Goal: Task Accomplishment & Management: Manage account settings

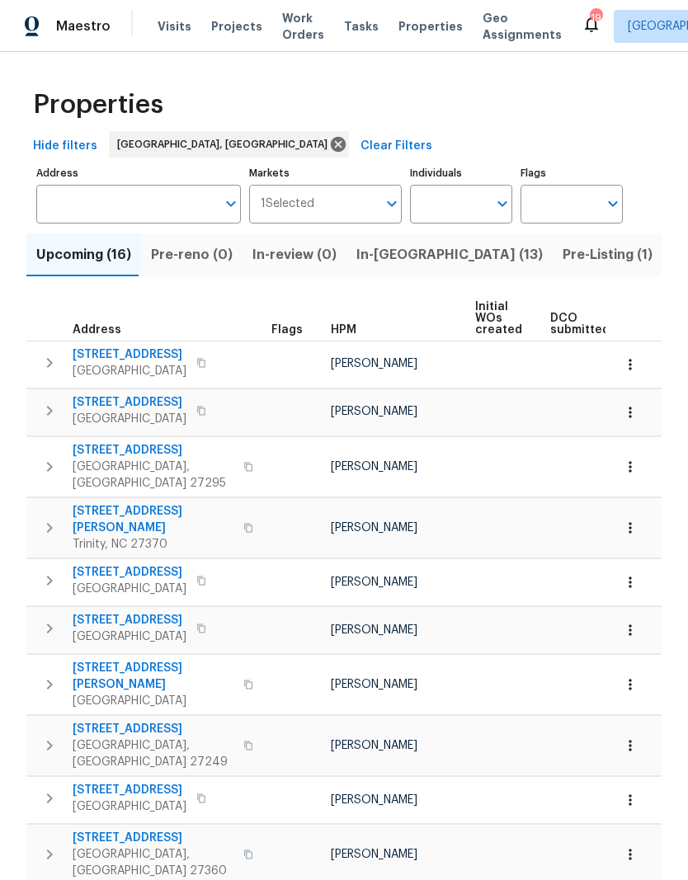
click at [384, 267] on span "In-reno (13)" at bounding box center [449, 254] width 186 height 23
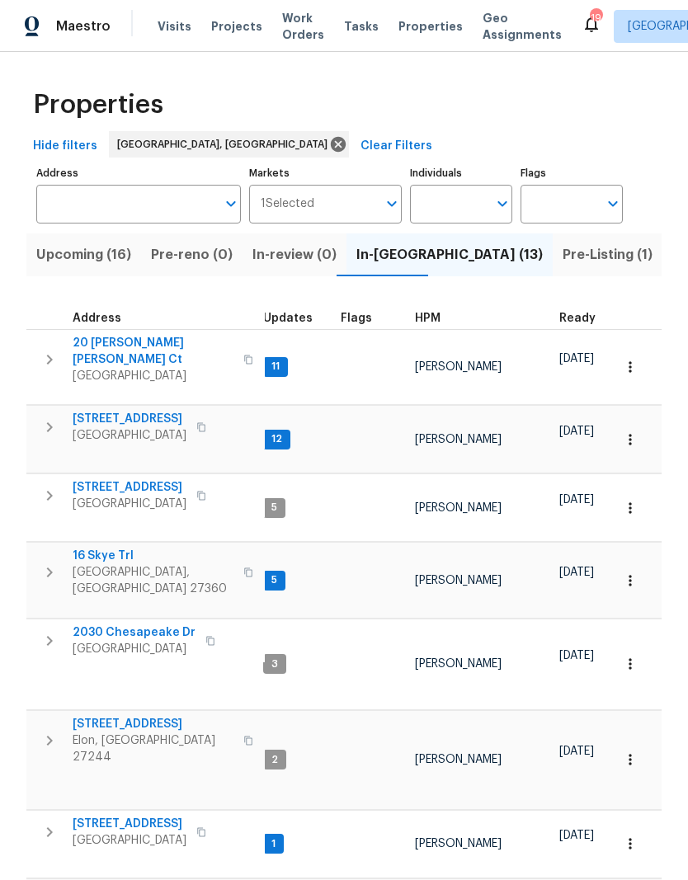
scroll to position [13, 8]
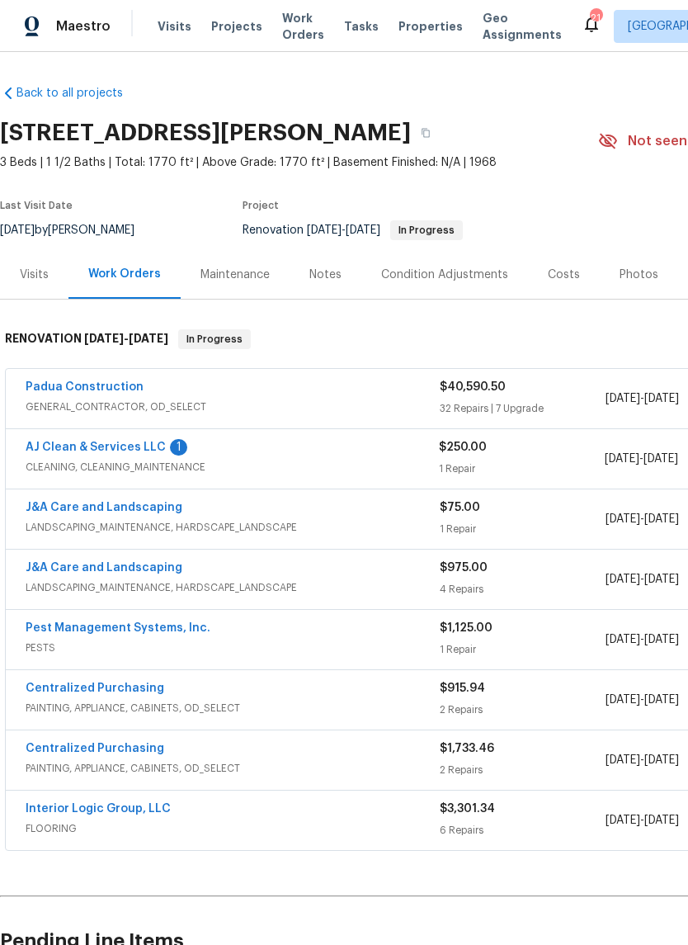
click at [118, 450] on link "AJ Clean & Services LLC" at bounding box center [96, 447] width 140 height 12
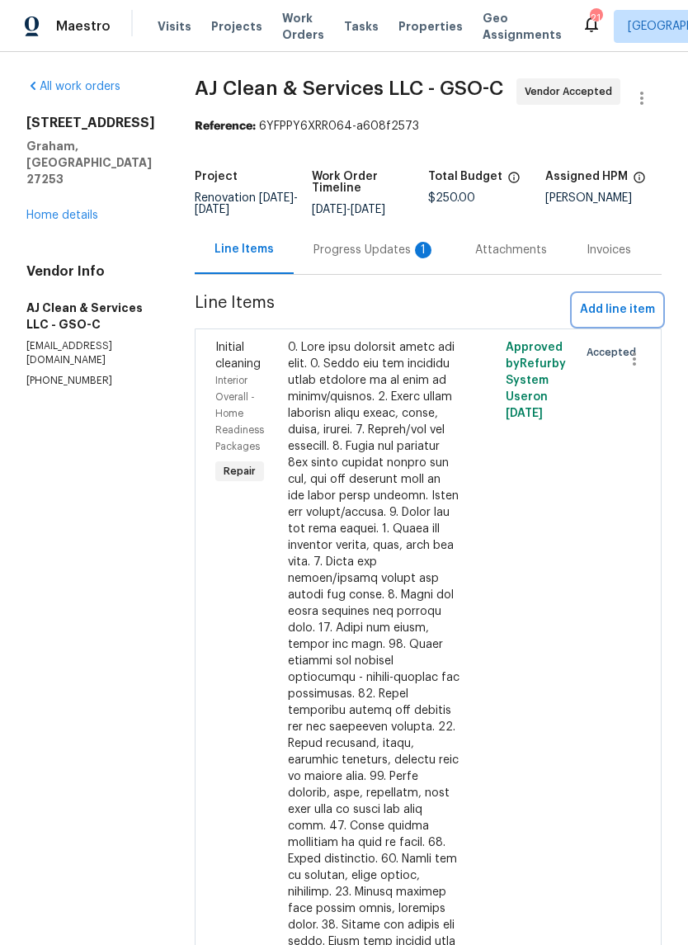
click at [631, 320] on span "Add line item" at bounding box center [617, 310] width 75 height 21
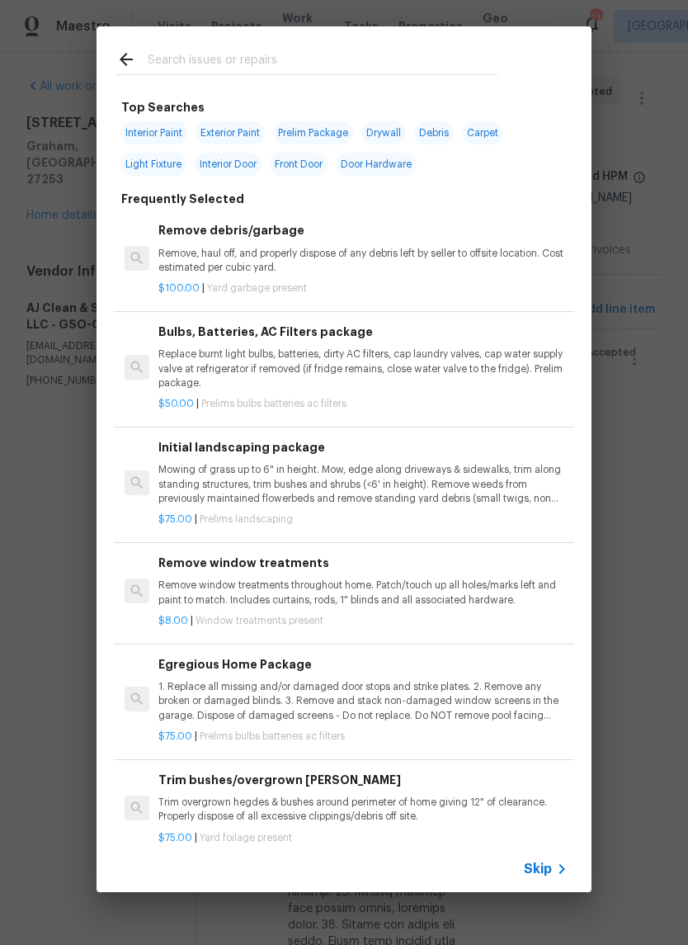
click at [210, 61] on input "text" at bounding box center [323, 62] width 350 height 25
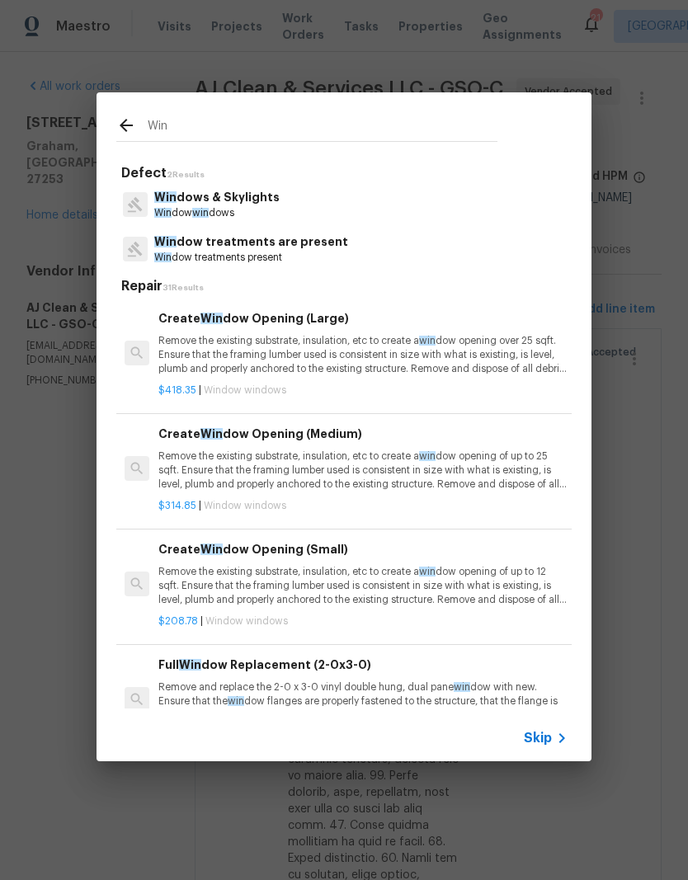
type input "Wind"
click at [227, 210] on p "Wind ow wind ows" at bounding box center [216, 213] width 125 height 14
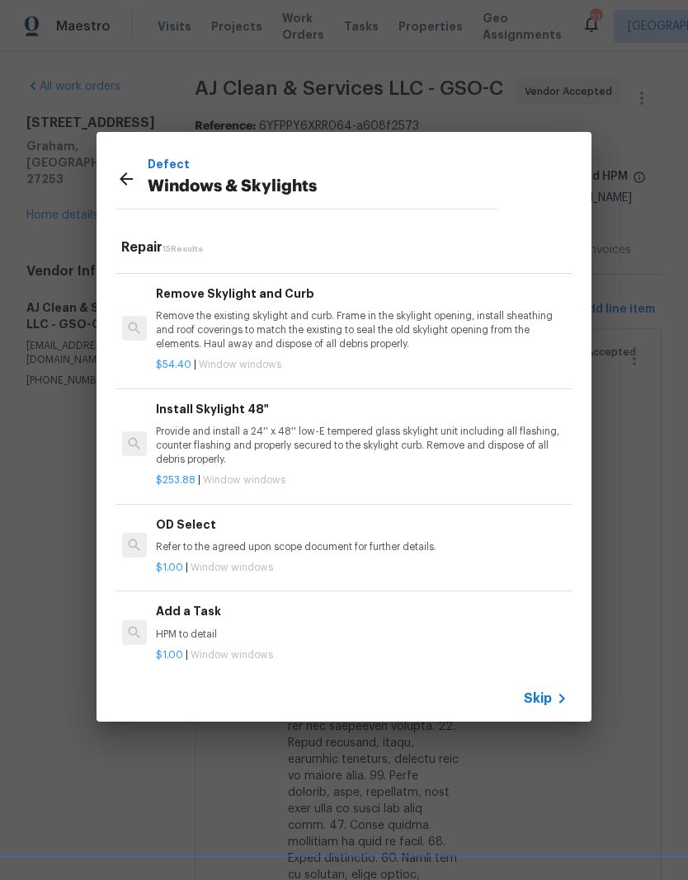
scroll to position [1212, 2]
click at [189, 630] on p "HPM to detail" at bounding box center [360, 637] width 409 height 14
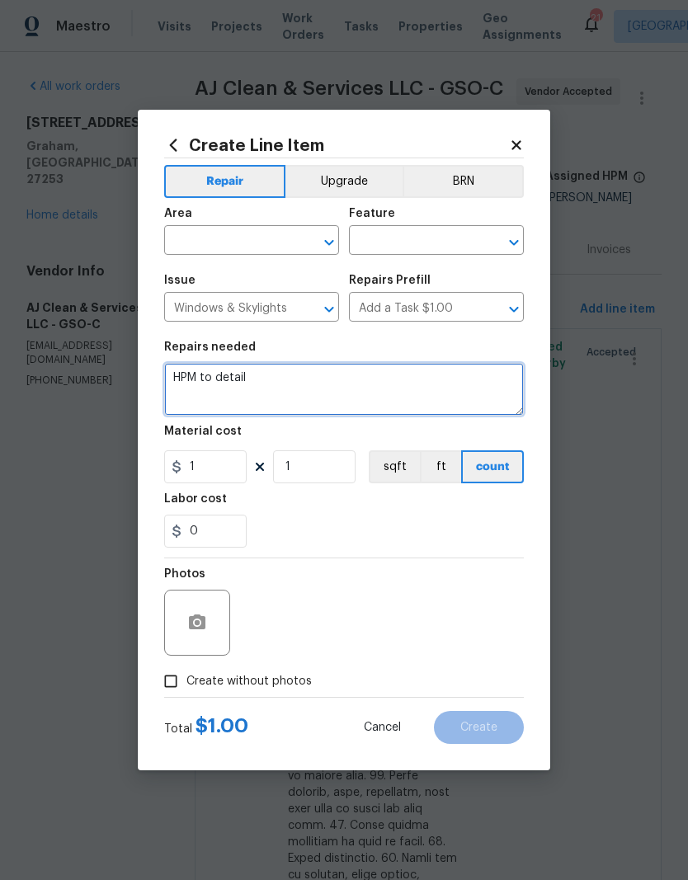
click at [282, 375] on textarea "HPM to detail" at bounding box center [344, 389] width 360 height 53
type textarea "H"
type textarea "Deep clean all windows in home"
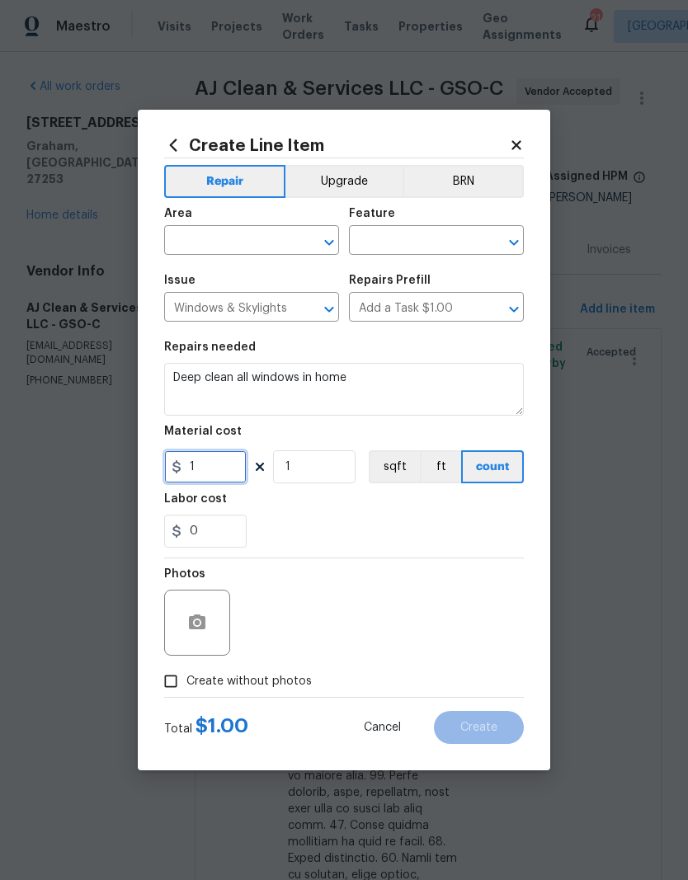
click at [233, 470] on input "1" at bounding box center [205, 467] width 83 height 33
type input "75"
click at [361, 526] on div "0" at bounding box center [344, 531] width 360 height 33
click at [255, 240] on input "text" at bounding box center [228, 242] width 129 height 26
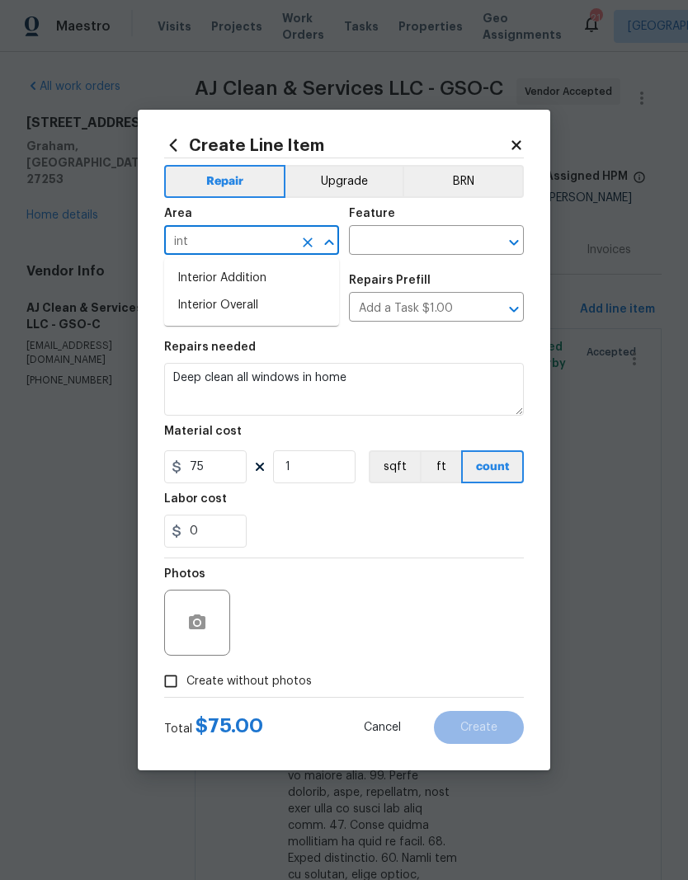
click at [251, 310] on li "Interior Overall" at bounding box center [251, 305] width 175 height 27
type input "Interior Overall"
click at [428, 242] on input "text" at bounding box center [413, 242] width 129 height 26
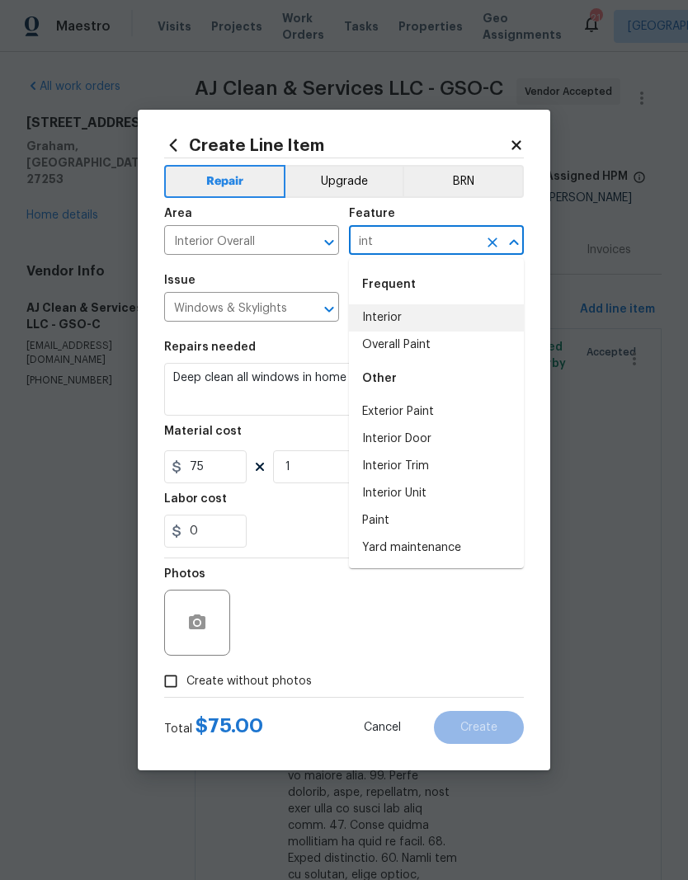
click at [391, 311] on li "Interior" at bounding box center [436, 317] width 175 height 27
type input "Interior"
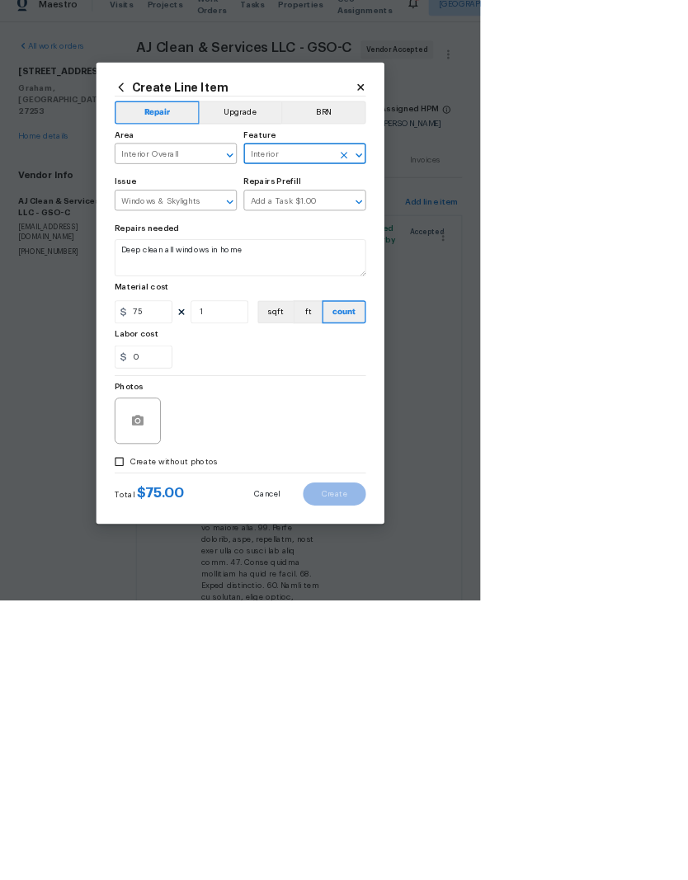
scroll to position [0, 0]
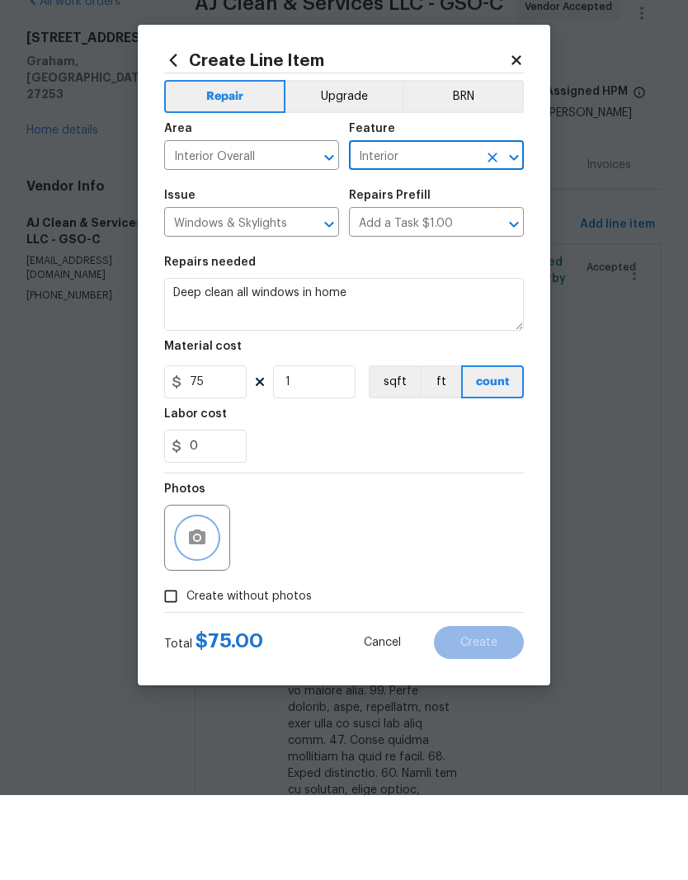
click at [205, 615] on icon "button" at bounding box center [197, 622] width 17 height 15
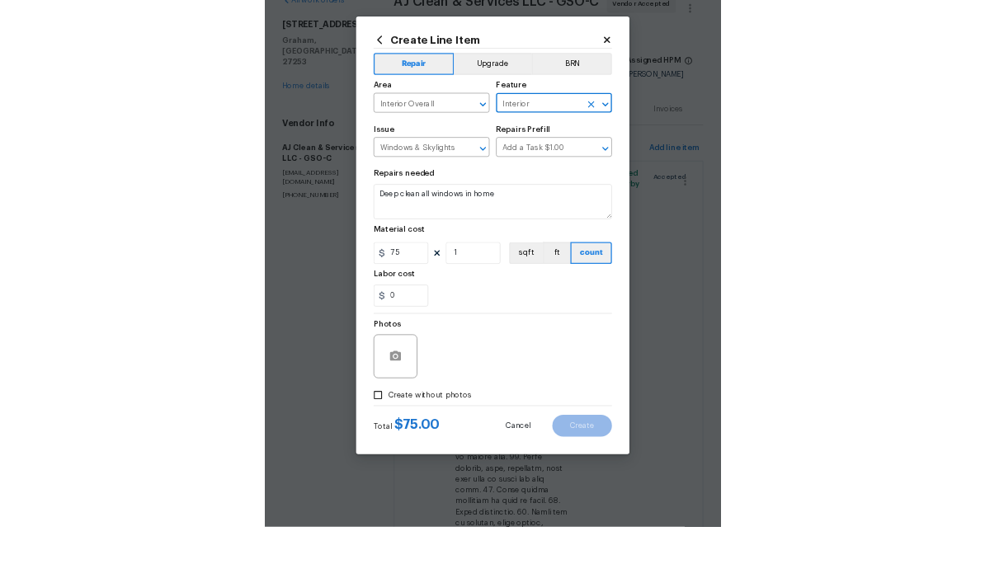
scroll to position [65, 0]
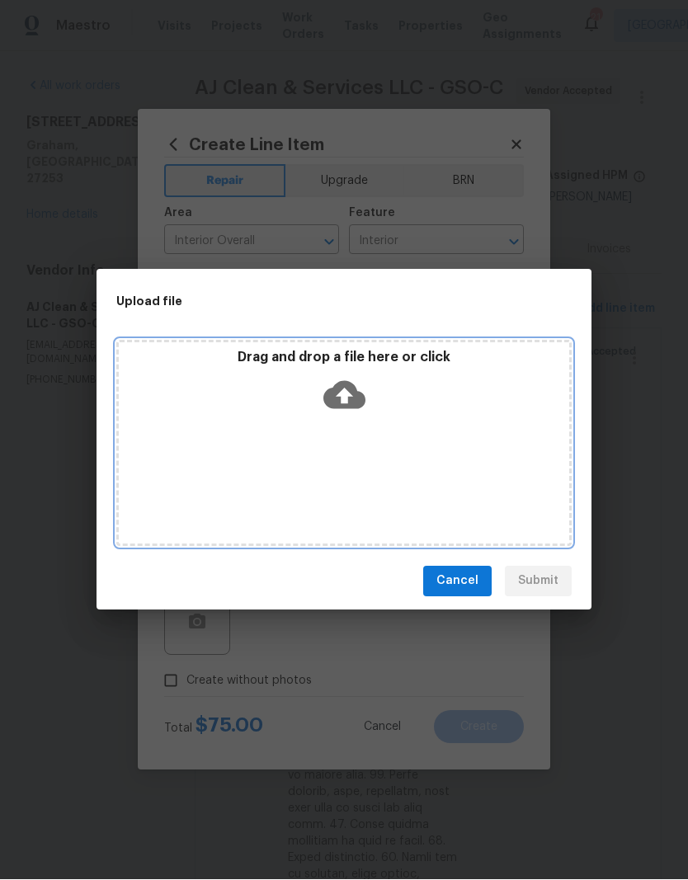
click at [366, 417] on div "Drag and drop a file here or click" at bounding box center [344, 385] width 451 height 71
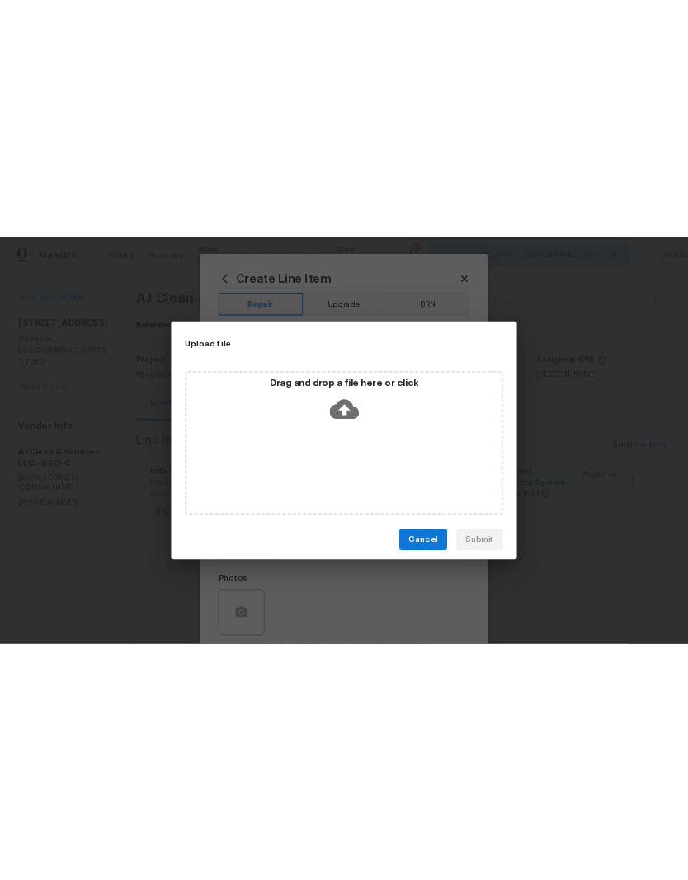
scroll to position [0, 0]
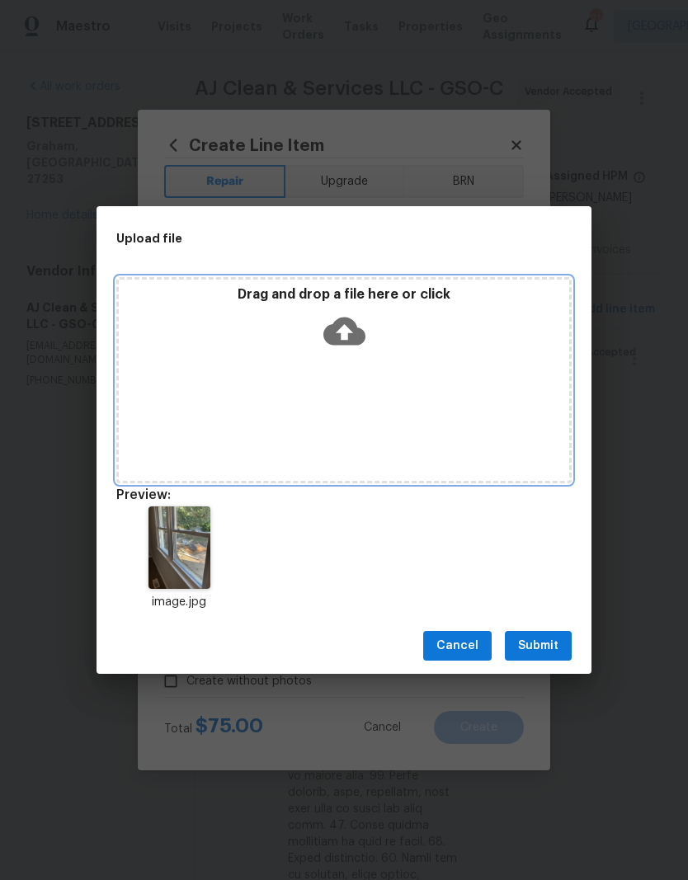
click at [352, 333] on icon at bounding box center [344, 332] width 42 height 28
click at [348, 327] on icon at bounding box center [344, 332] width 42 height 28
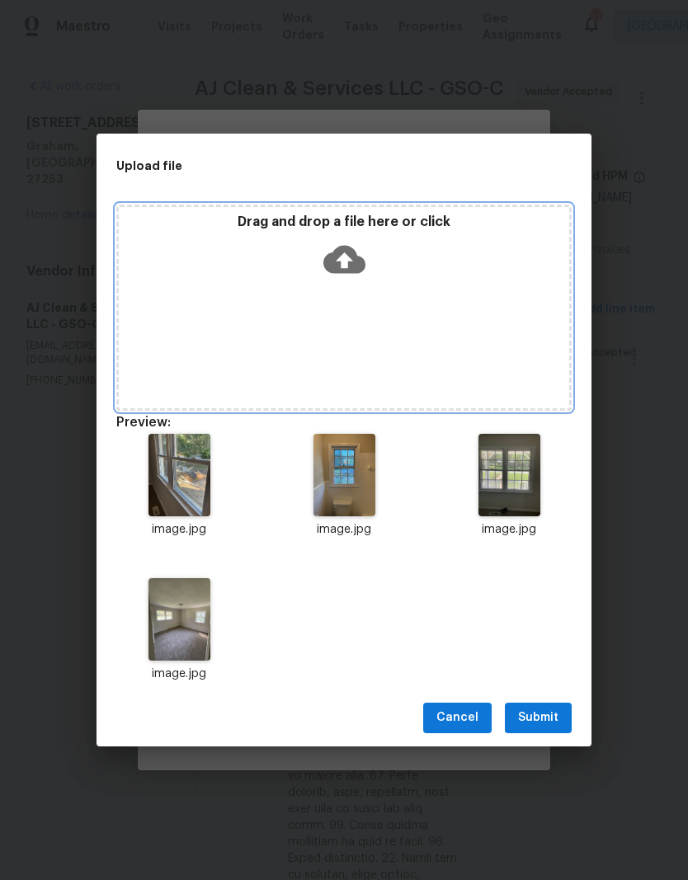
click at [355, 262] on icon at bounding box center [344, 259] width 42 height 28
click at [337, 267] on icon at bounding box center [344, 259] width 42 height 28
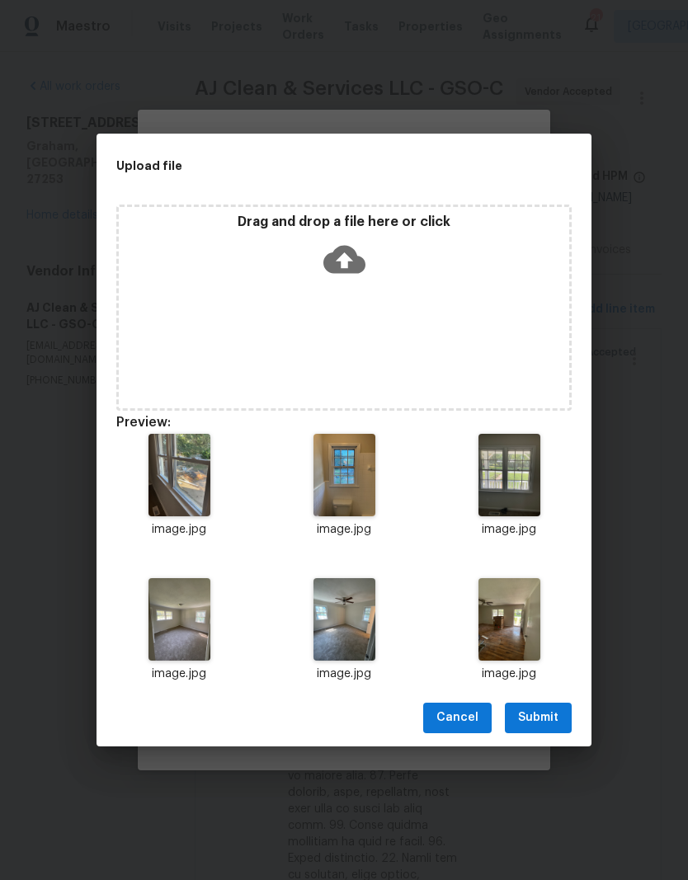
click at [550, 710] on span "Submit" at bounding box center [538, 718] width 40 height 21
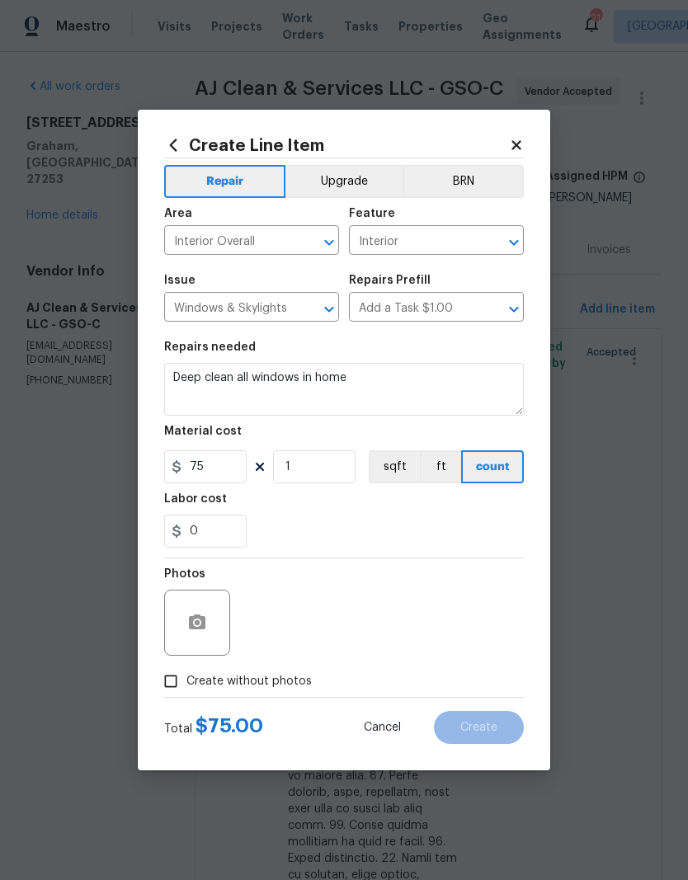
click at [179, 682] on input "Create without photos" at bounding box center [170, 681] width 31 height 31
checkbox input "true"
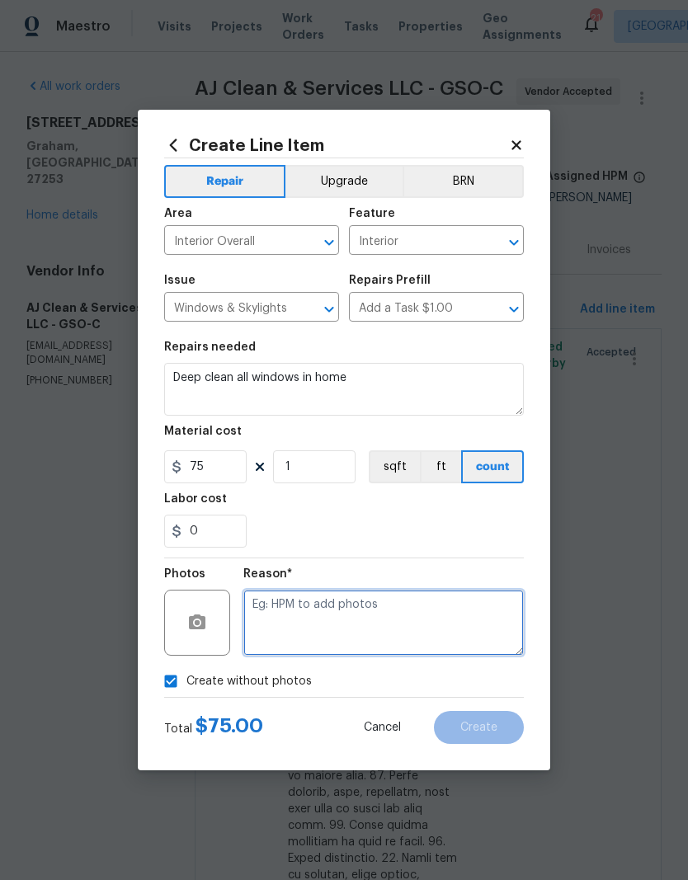
click at [288, 648] on textarea at bounding box center [383, 623] width 281 height 66
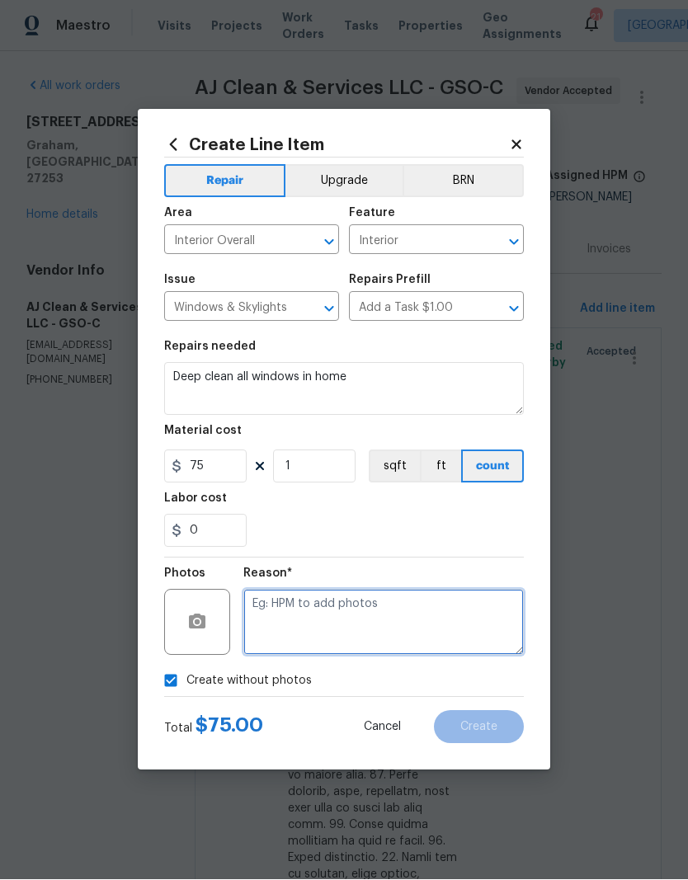
click at [300, 634] on textarea at bounding box center [383, 623] width 281 height 66
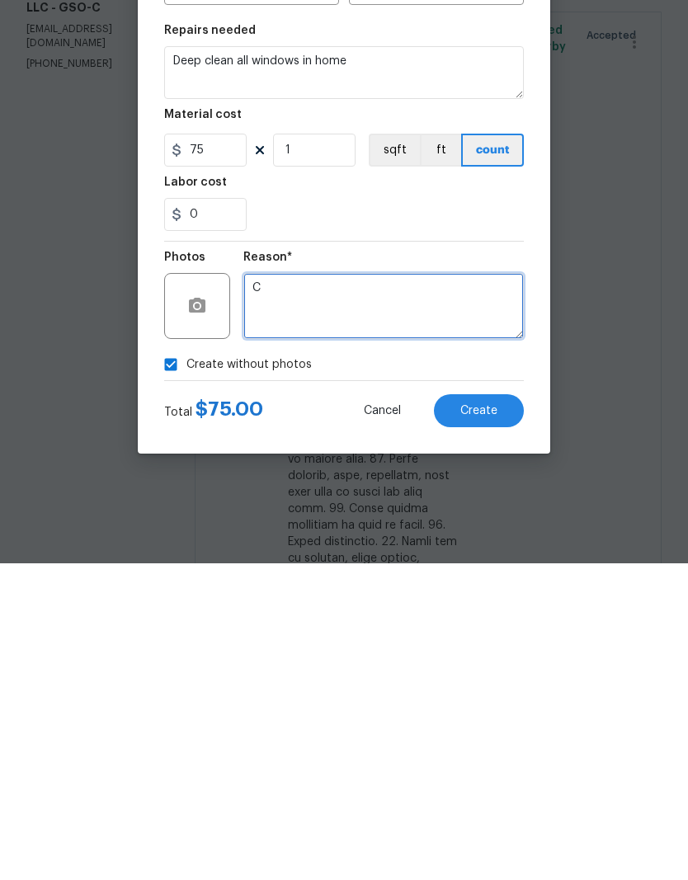
type textarea "C"
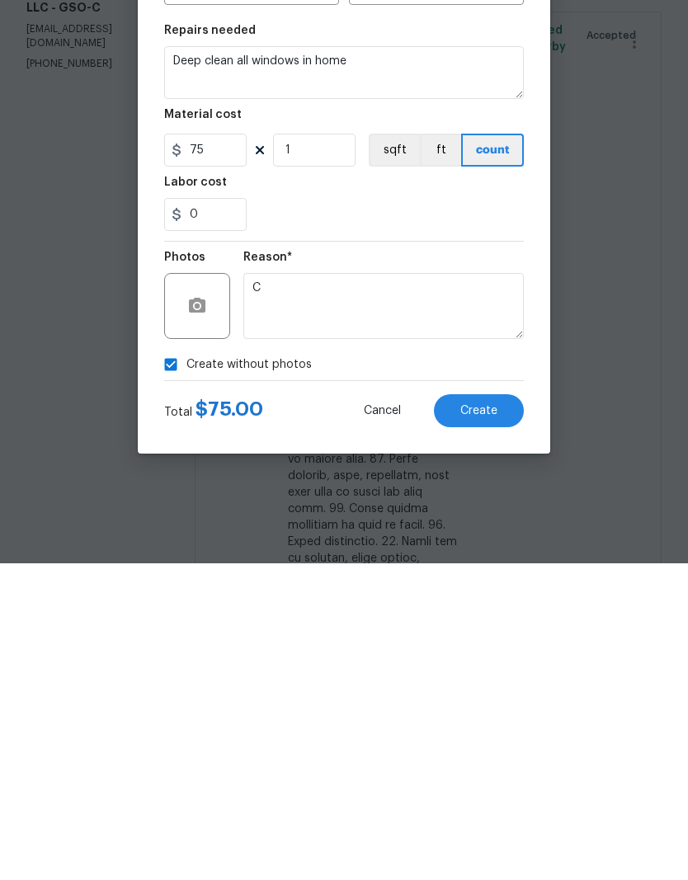
click at [497, 722] on span "Create" at bounding box center [478, 728] width 37 height 12
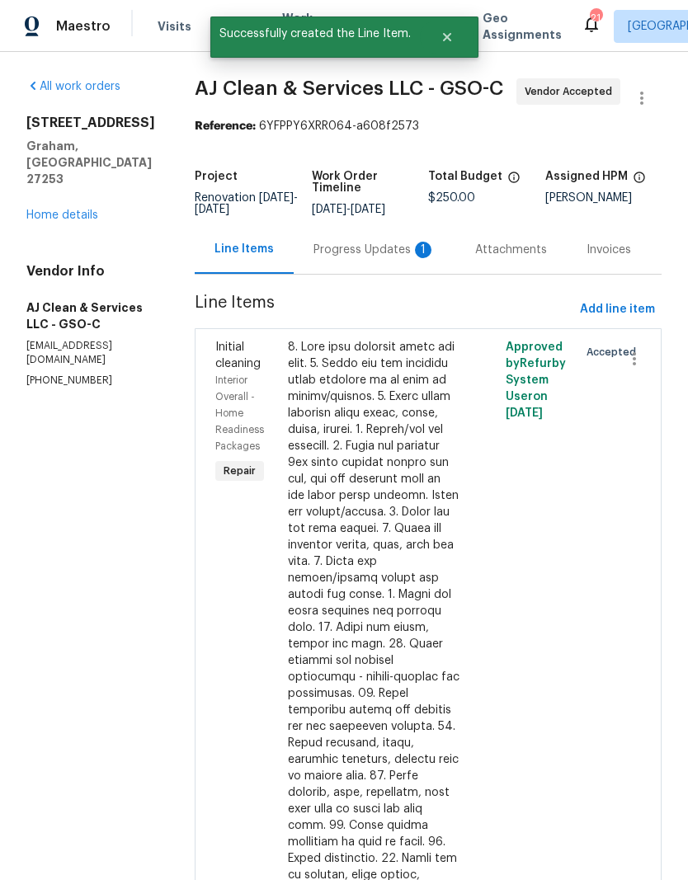
click at [492, 739] on div at bounding box center [483, 743] width 36 height 819
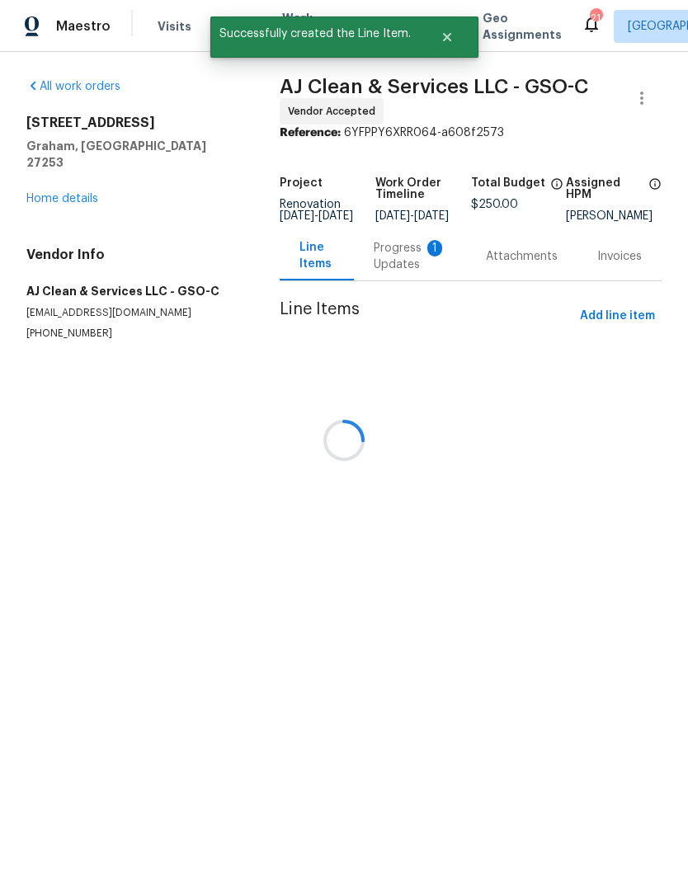
scroll to position [0, 0]
click at [412, 272] on div at bounding box center [344, 440] width 688 height 880
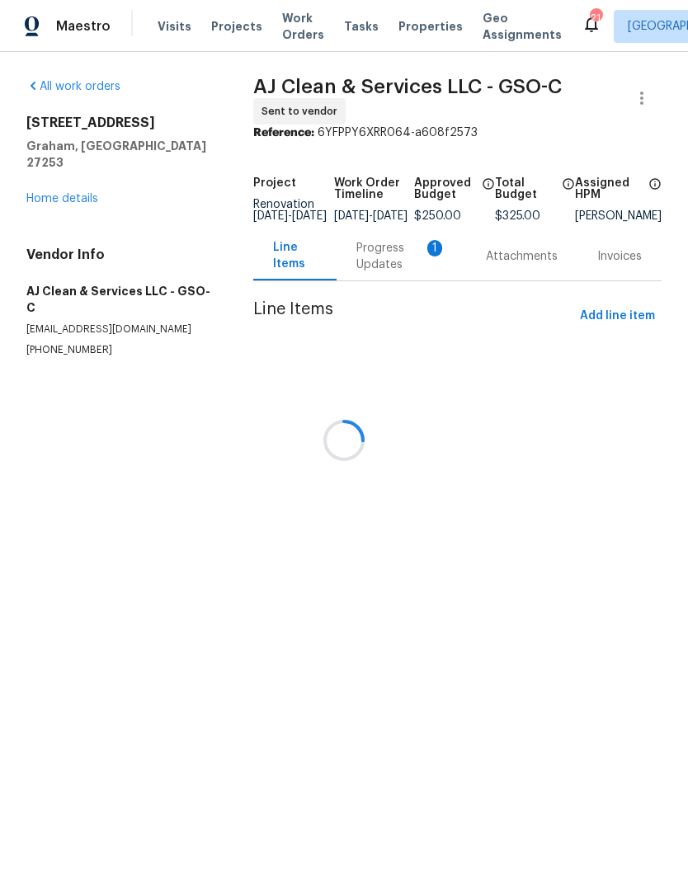
click at [401, 270] on div at bounding box center [344, 440] width 688 height 880
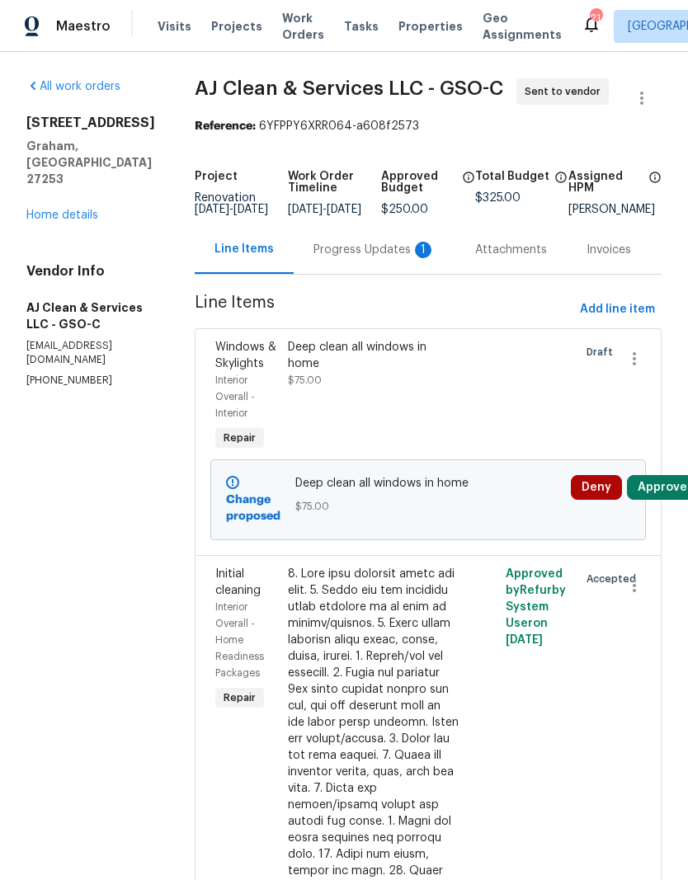
click at [669, 500] on button "Approve" at bounding box center [662, 487] width 71 height 25
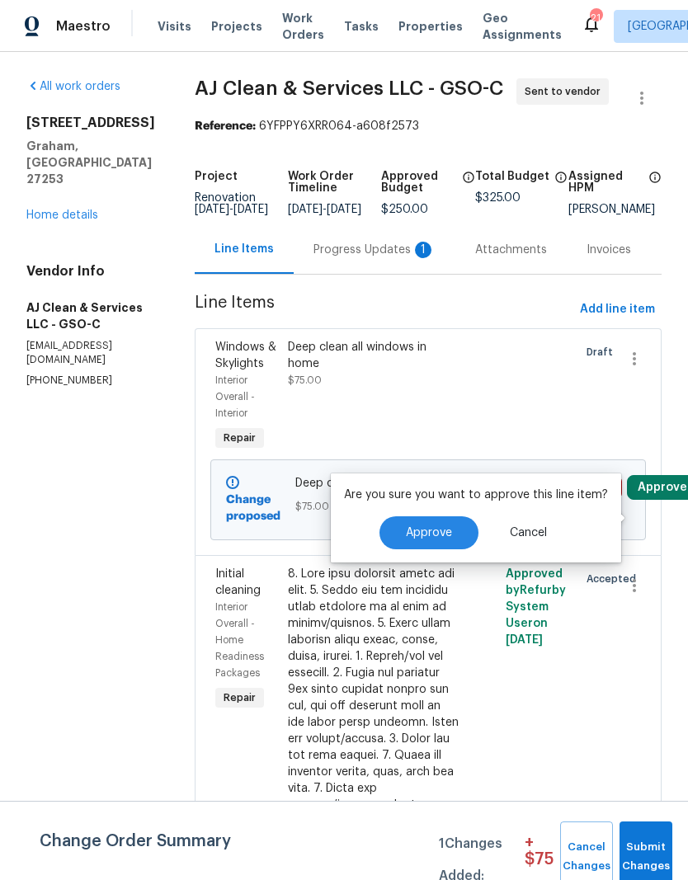
click at [447, 538] on span "Approve" at bounding box center [429, 533] width 46 height 12
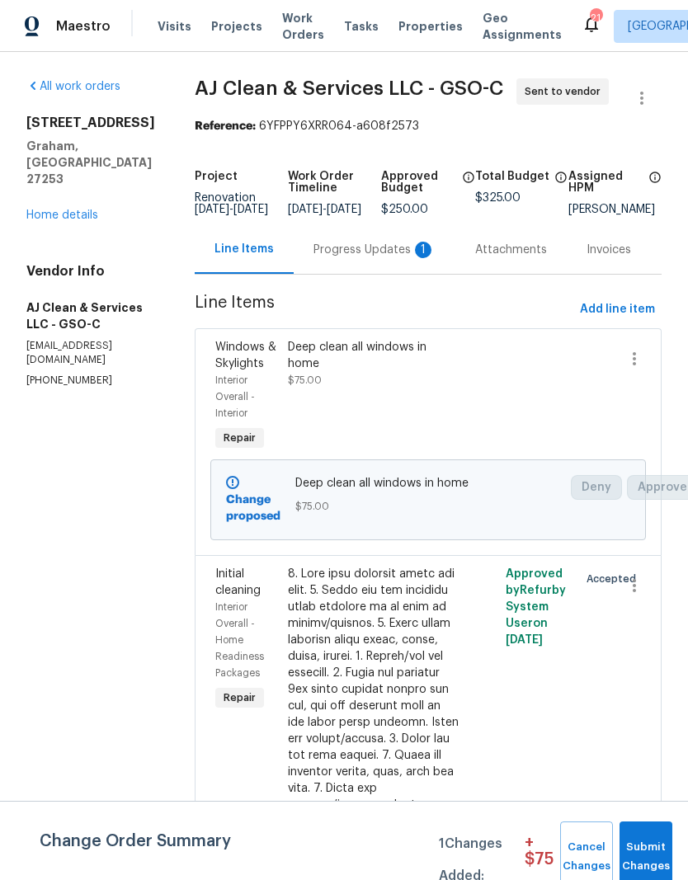
click at [372, 361] on div "Deep clean all windows in home" at bounding box center [374, 355] width 172 height 33
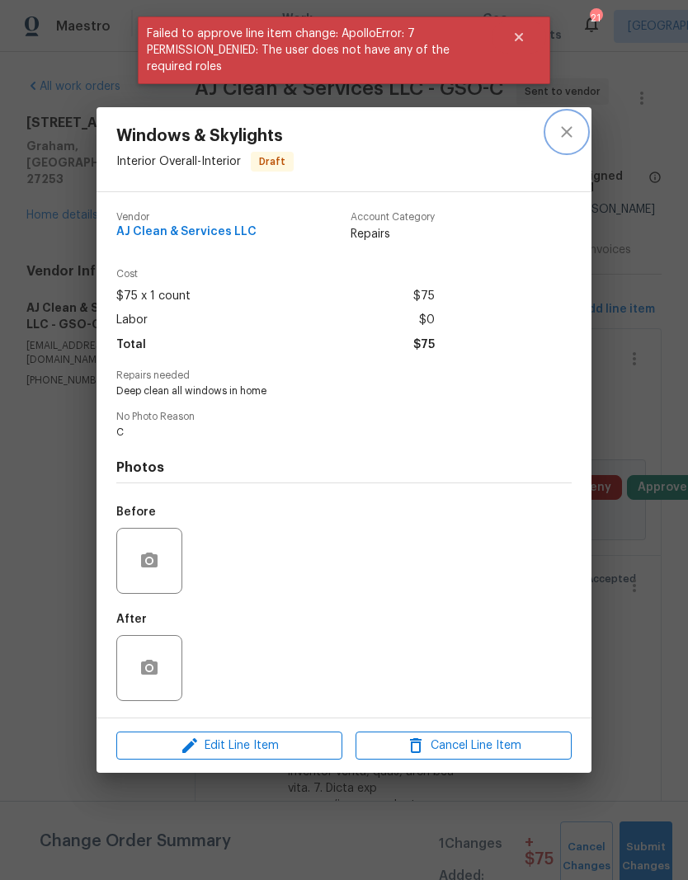
click at [573, 133] on icon "close" at bounding box center [567, 132] width 20 height 20
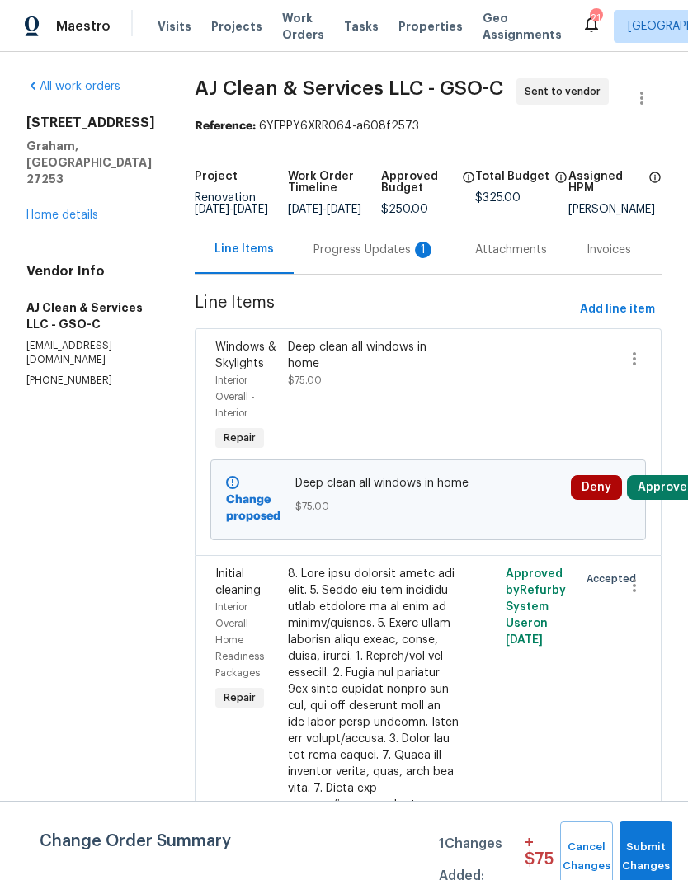
click at [167, 26] on span "Visits" at bounding box center [175, 26] width 34 height 17
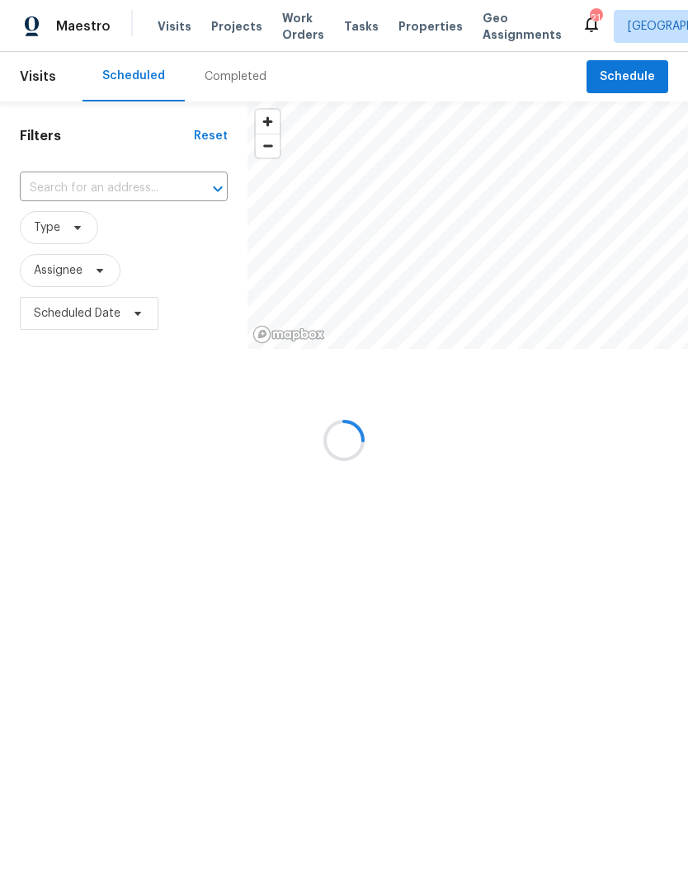
click at [639, 83] on div at bounding box center [344, 440] width 688 height 880
click at [639, 75] on div at bounding box center [344, 440] width 688 height 880
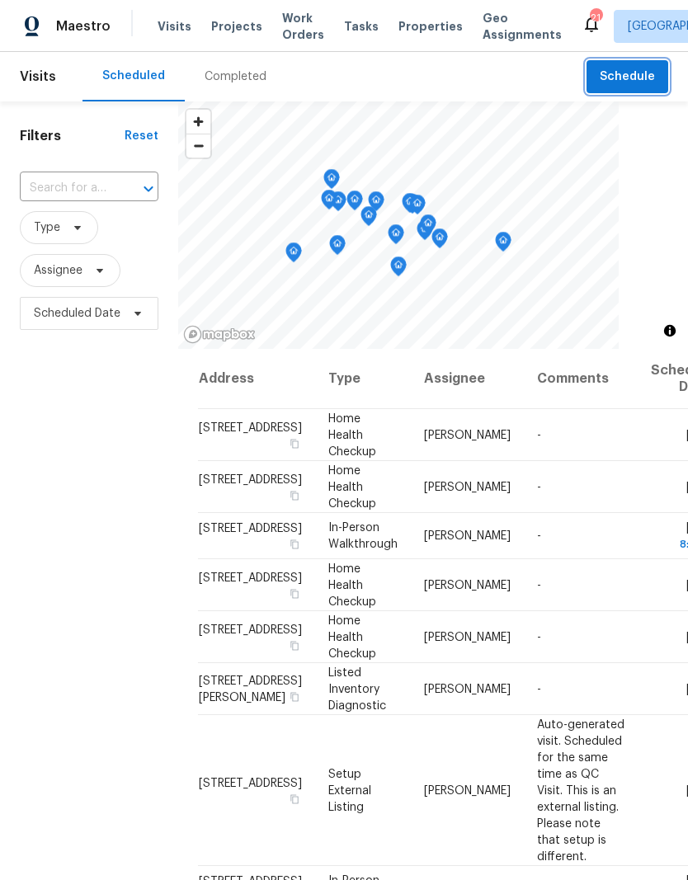
click at [631, 85] on span "Schedule" at bounding box center [627, 77] width 55 height 21
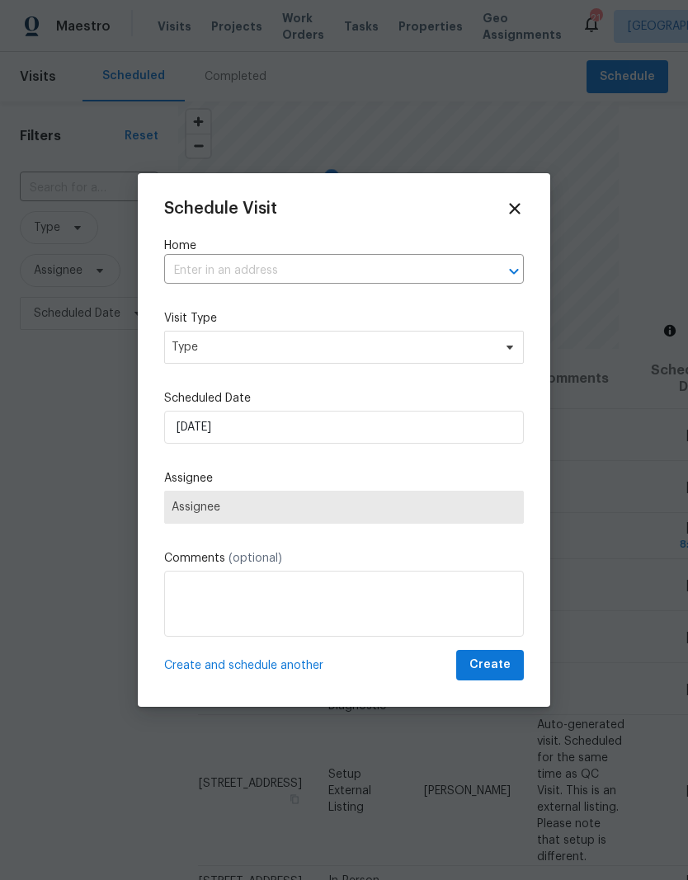
click at [266, 271] on input "text" at bounding box center [321, 271] width 314 height 26
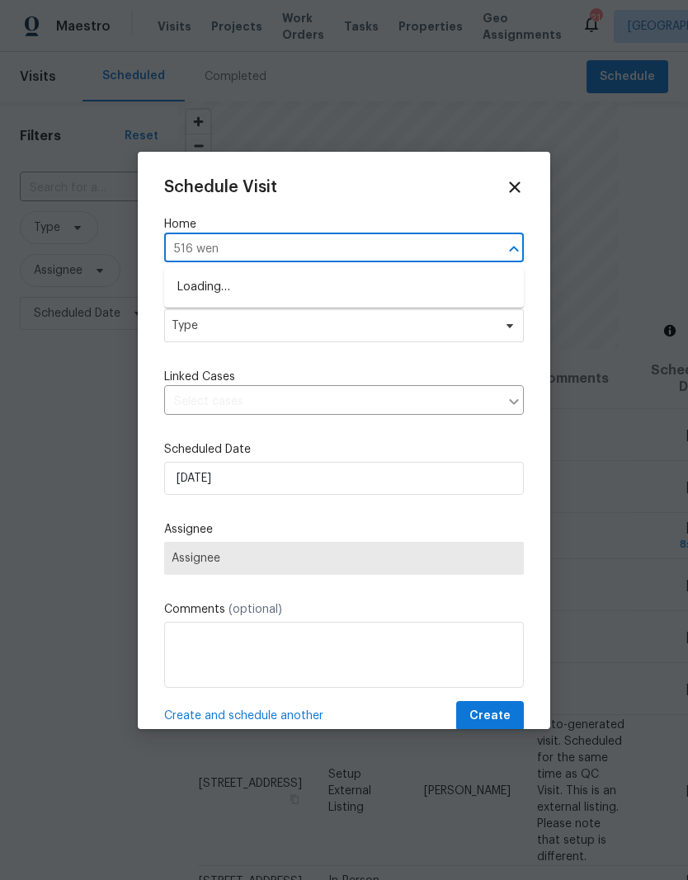
type input "516 went"
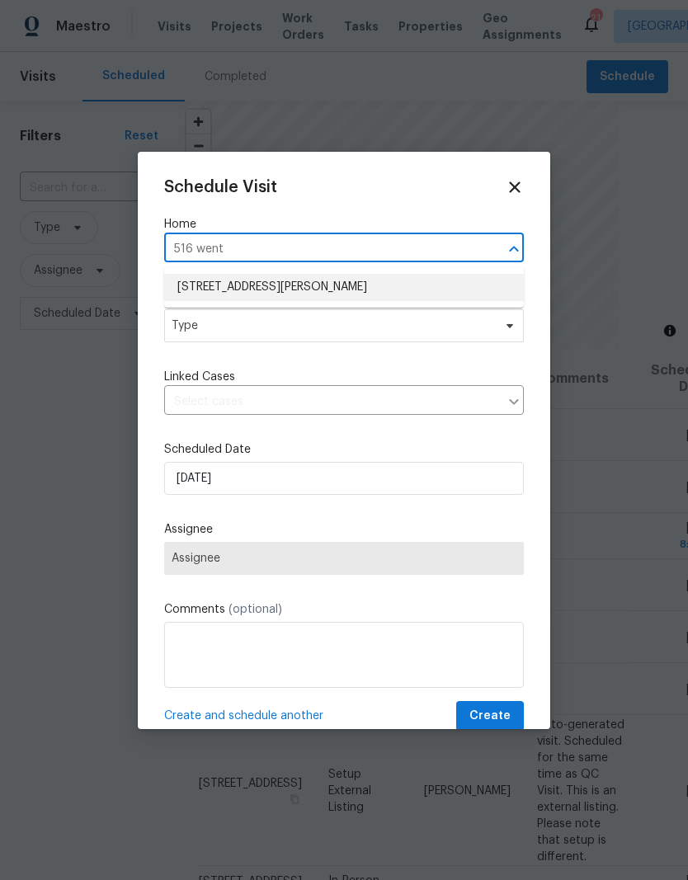
click at [253, 288] on li "[STREET_ADDRESS][PERSON_NAME]" at bounding box center [344, 287] width 360 height 27
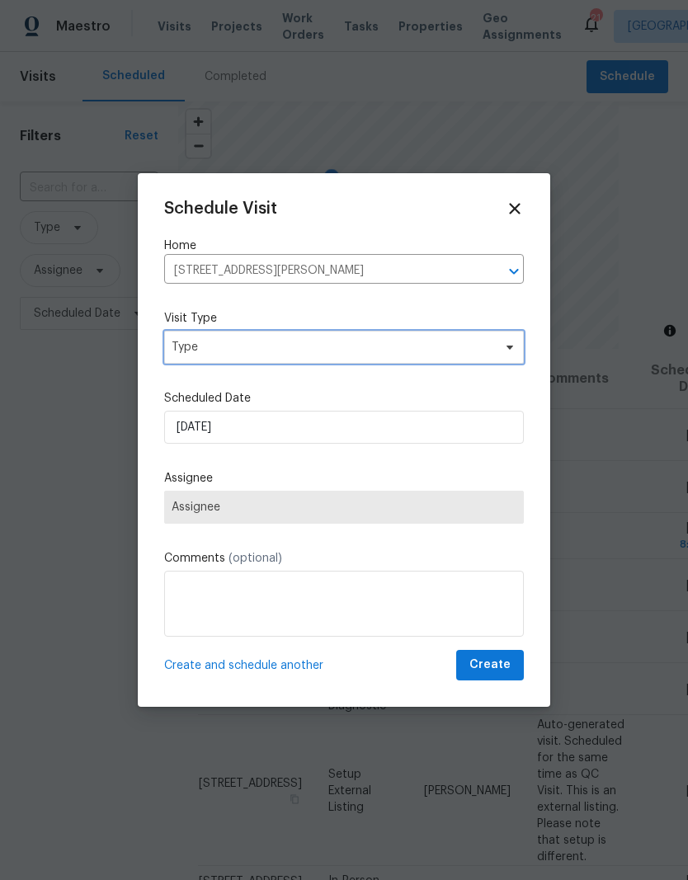
click at [189, 361] on span "Type" at bounding box center [344, 347] width 360 height 33
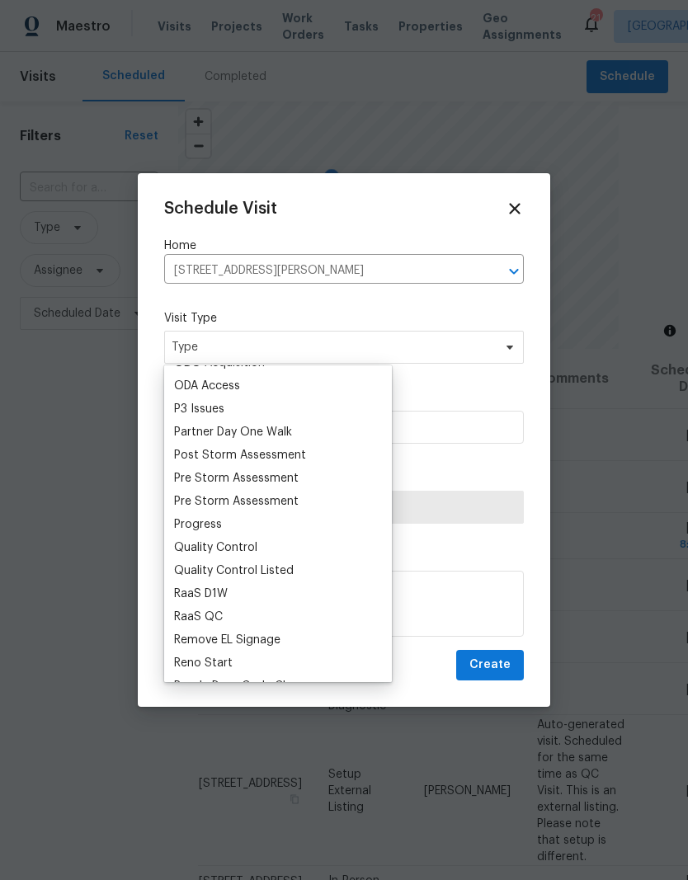
scroll to position [965, 0]
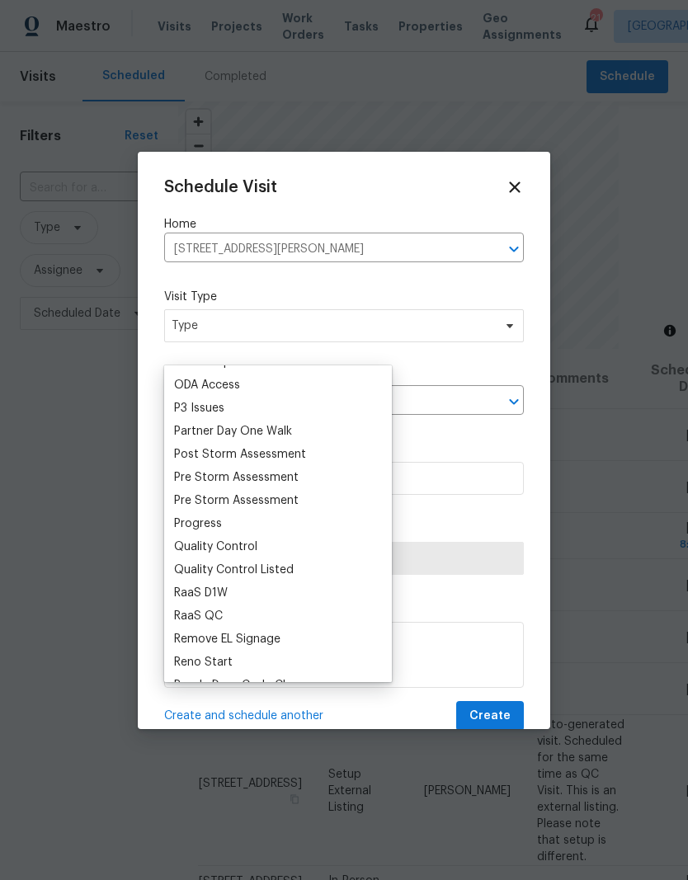
click at [413, 517] on div "Schedule Visit Home 516 Wentworth Dr, Graham, NC 27253 ​ Visit Type Type Linked…" at bounding box center [344, 455] width 360 height 554
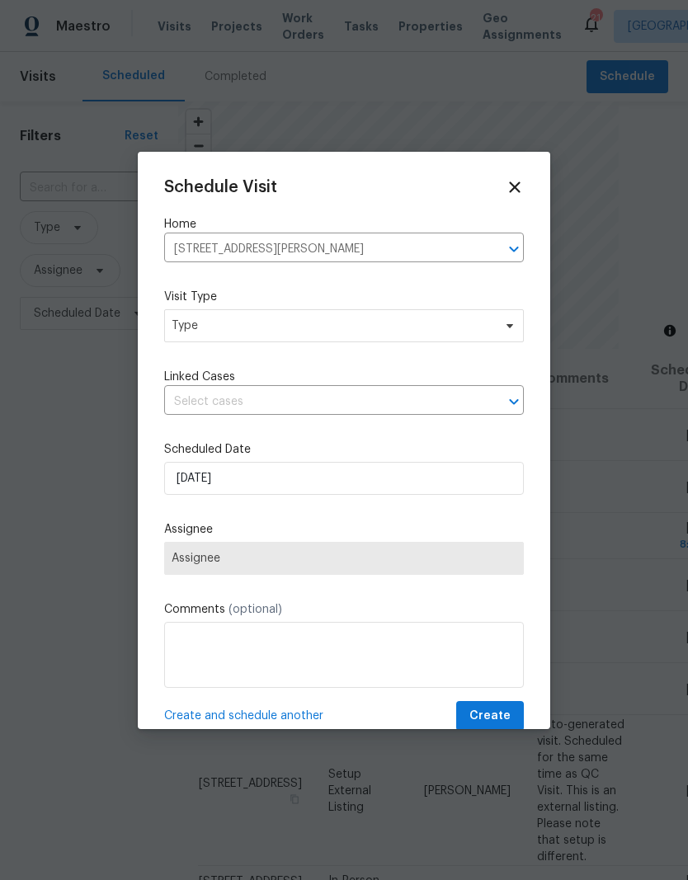
click at [176, 573] on span "Assignee" at bounding box center [344, 558] width 360 height 33
click at [176, 570] on span "Assignee" at bounding box center [344, 558] width 360 height 33
click at [193, 565] on span "Assignee" at bounding box center [344, 558] width 345 height 13
click at [240, 575] on span "Assignee" at bounding box center [344, 558] width 360 height 33
click at [249, 564] on span "Assignee" at bounding box center [344, 558] width 345 height 13
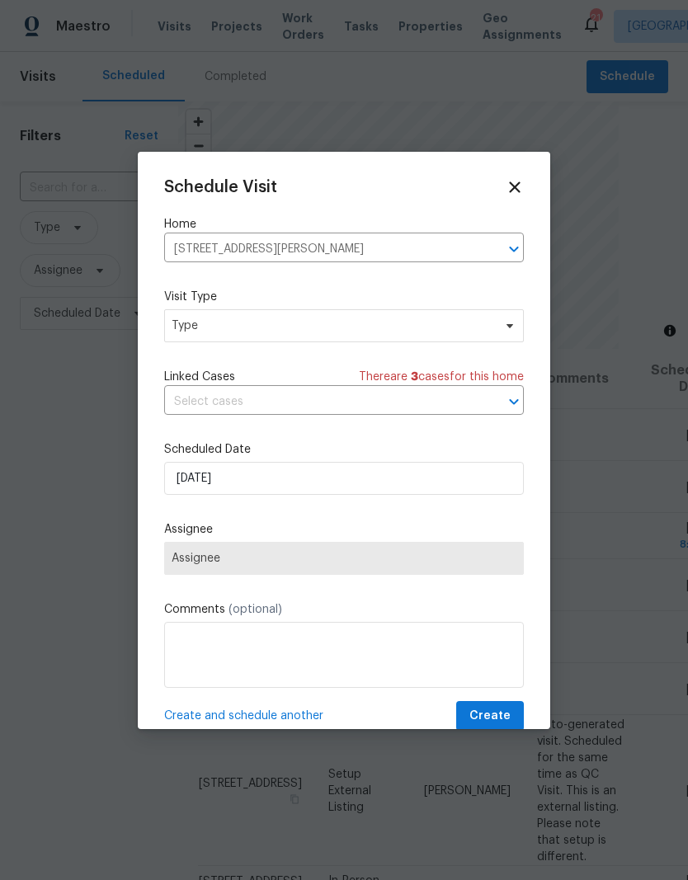
click at [455, 565] on span "Assignee" at bounding box center [344, 558] width 345 height 13
click at [513, 554] on span "Assignee" at bounding box center [344, 558] width 360 height 33
click at [495, 327] on span "Type" at bounding box center [344, 325] width 360 height 33
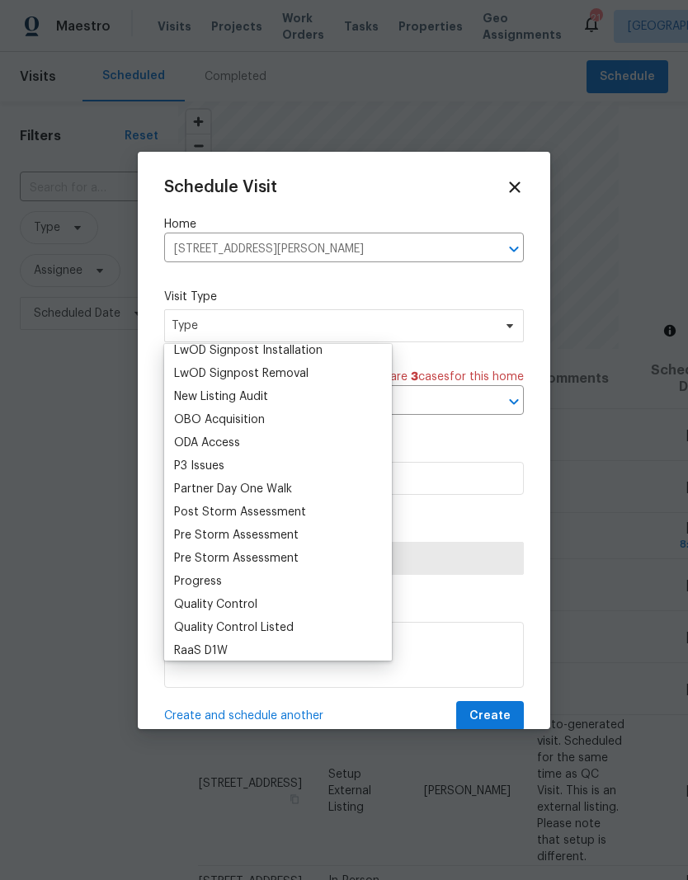
scroll to position [885, 0]
click at [215, 582] on div "Progress" at bounding box center [198, 582] width 48 height 17
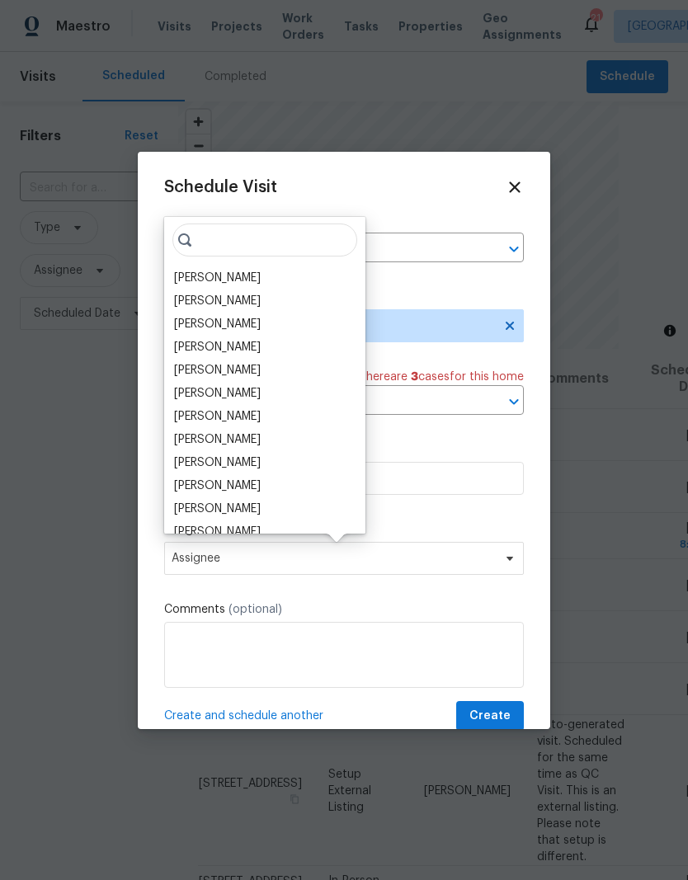
click at [239, 272] on div "[PERSON_NAME]" at bounding box center [264, 278] width 191 height 23
click at [223, 276] on div "[PERSON_NAME]" at bounding box center [217, 278] width 87 height 17
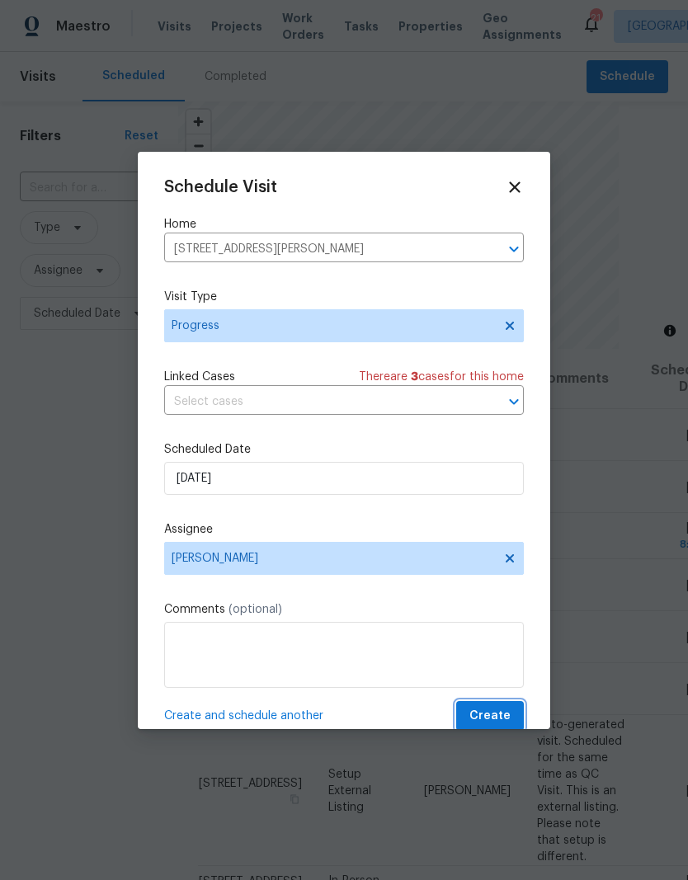
click at [497, 716] on span "Create" at bounding box center [490, 716] width 41 height 21
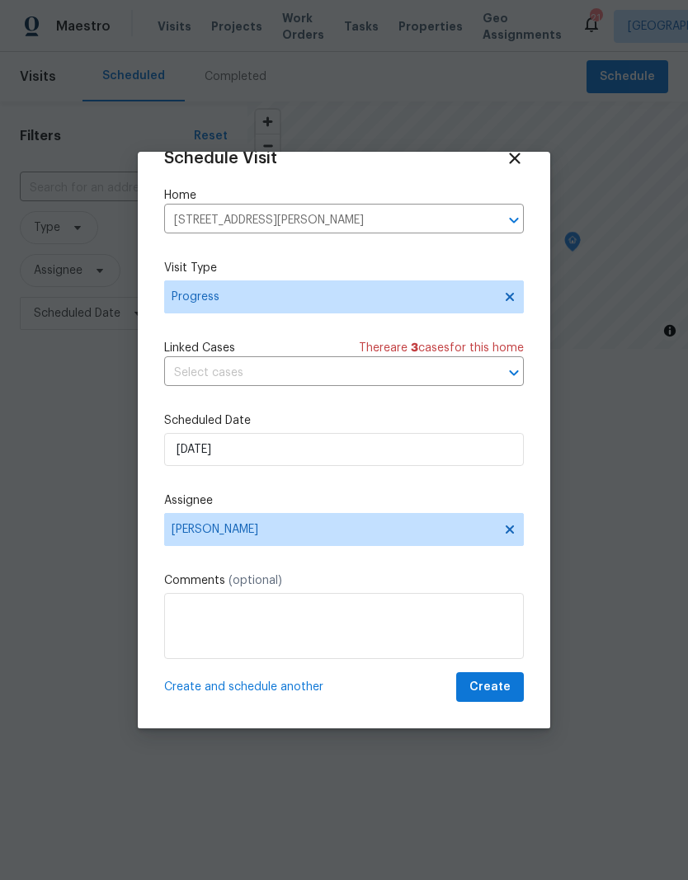
scroll to position [32, 0]
click at [497, 688] on span "Create" at bounding box center [490, 687] width 41 height 21
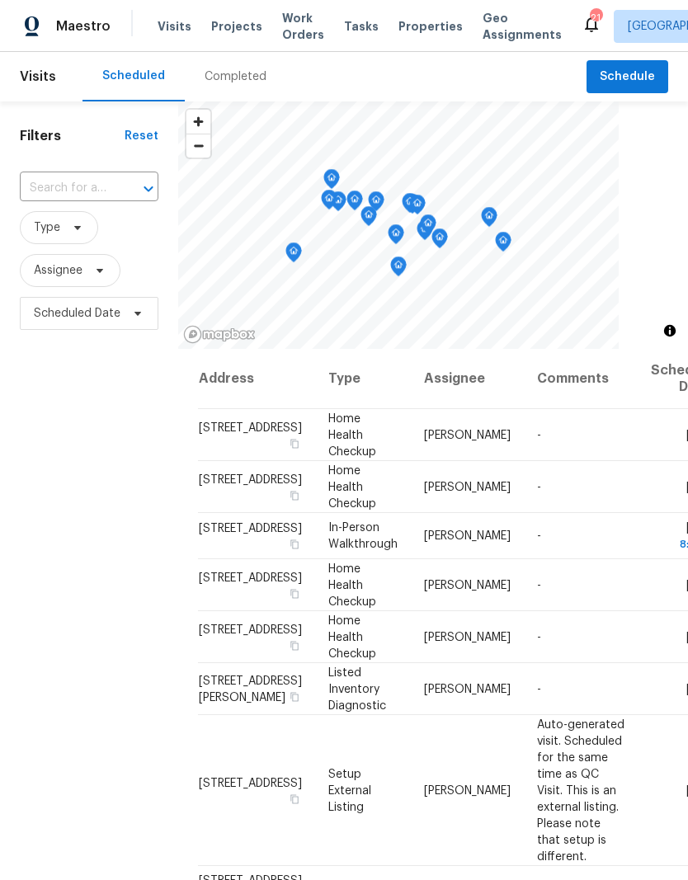
click at [410, 19] on span "Properties" at bounding box center [431, 26] width 64 height 17
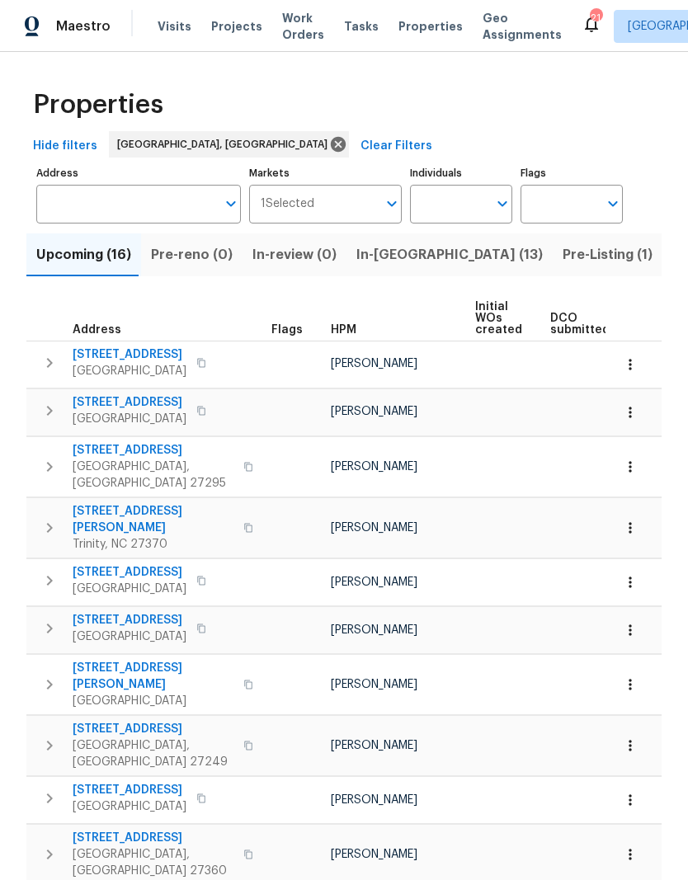
click at [381, 254] on span "In-reno (13)" at bounding box center [449, 254] width 186 height 23
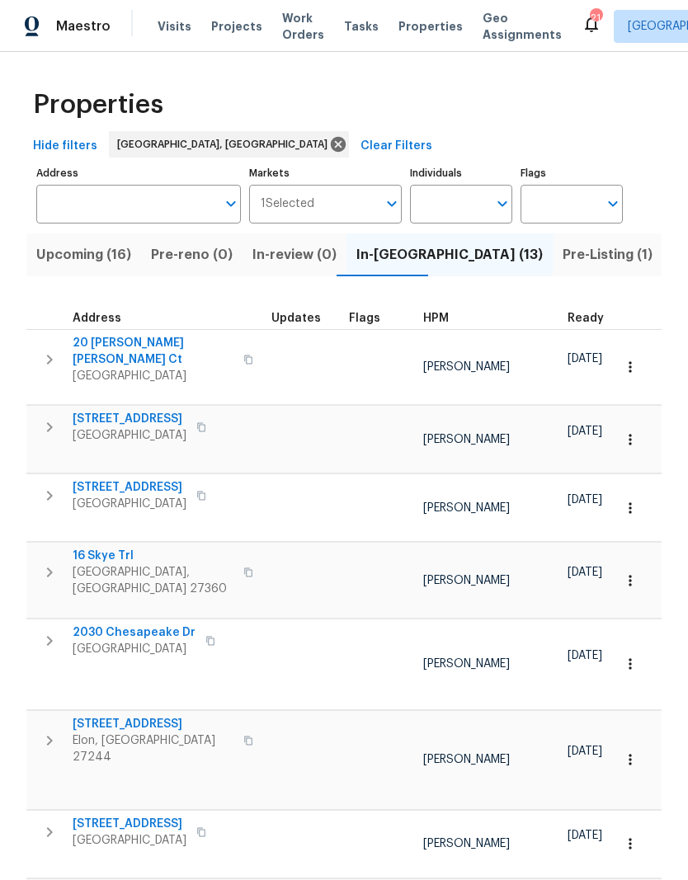
click at [103, 548] on span "16 Skye Trl" at bounding box center [153, 556] width 161 height 17
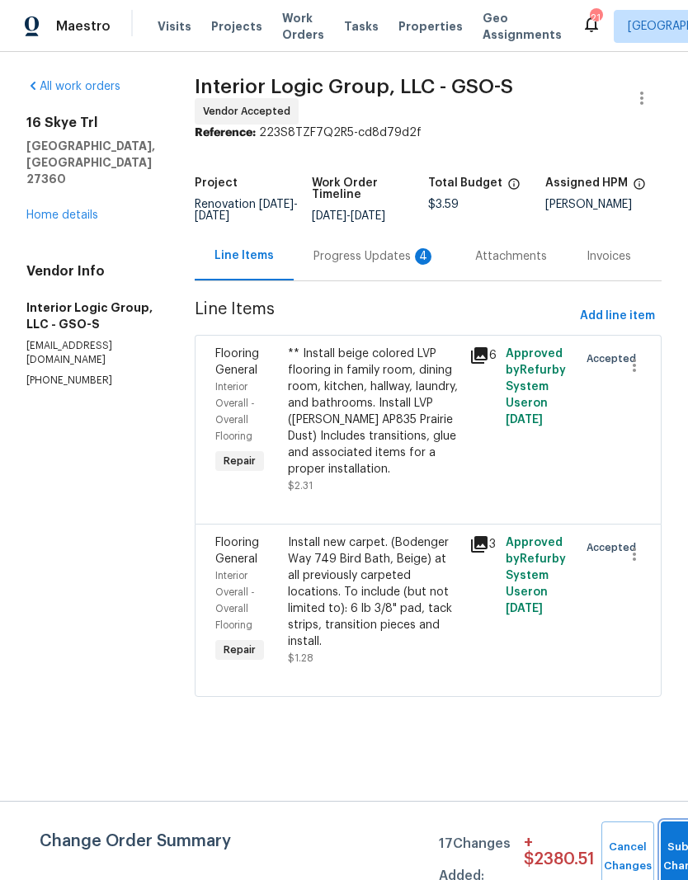
click at [669, 853] on button "Submit Changes" at bounding box center [687, 857] width 53 height 71
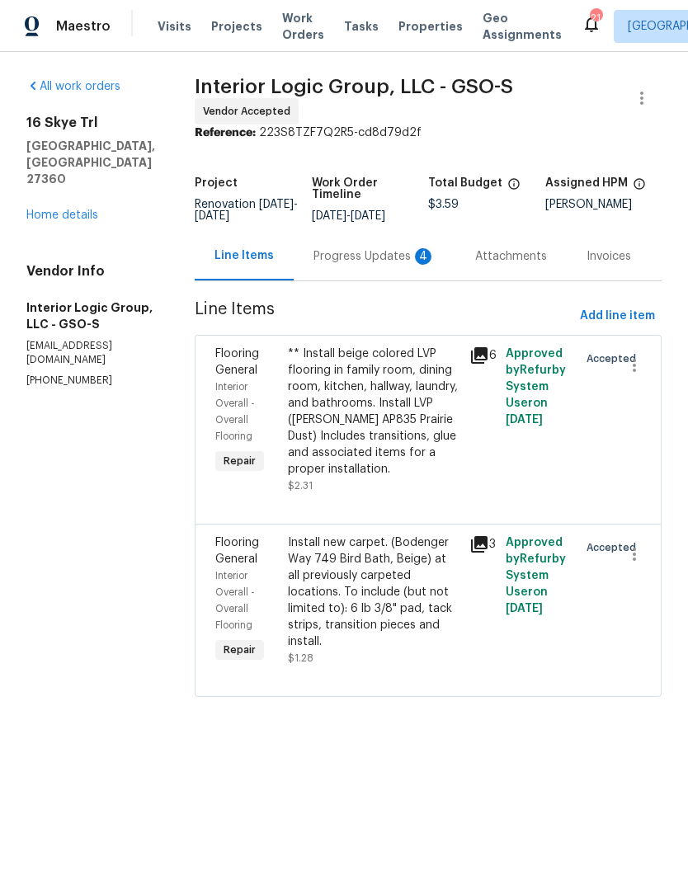
click at [398, 454] on div "** Install beige colored LVP flooring in family room, dining room, kitchen, hal…" at bounding box center [374, 412] width 172 height 132
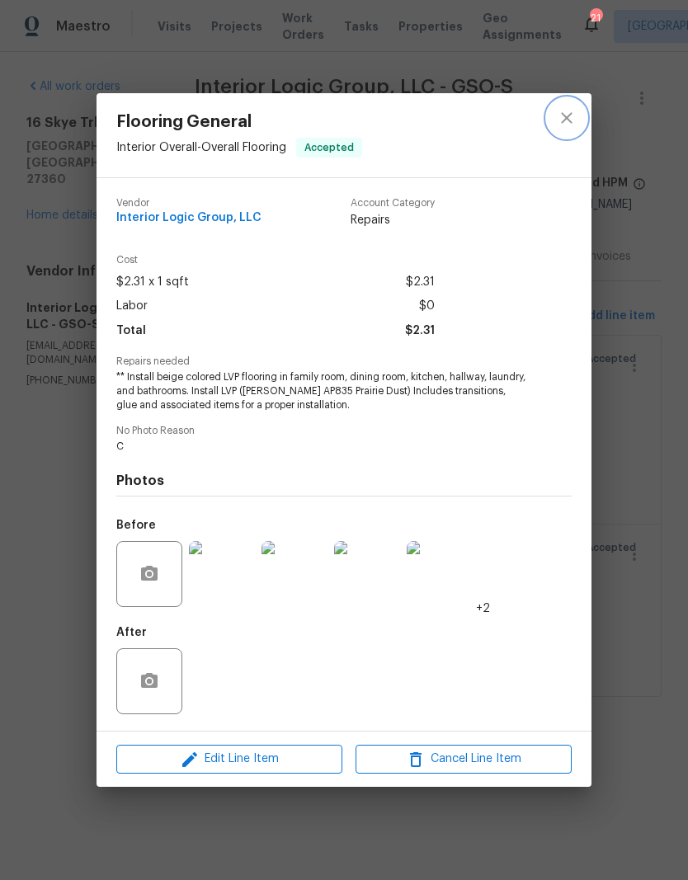
click at [574, 120] on icon "close" at bounding box center [567, 118] width 20 height 20
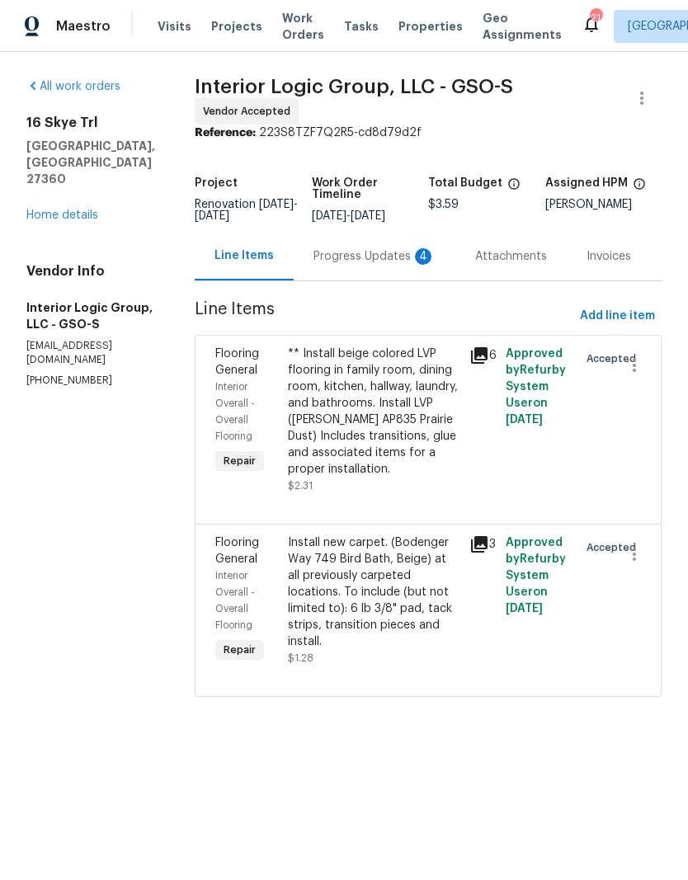
click at [370, 265] on div "Progress Updates 4" at bounding box center [375, 256] width 122 height 17
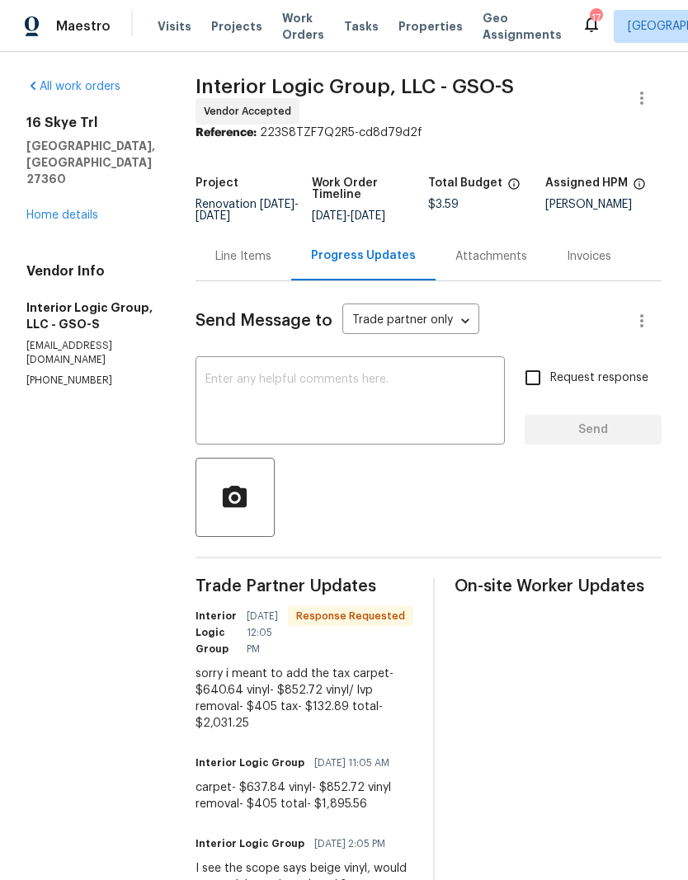
click at [74, 170] on div "[STREET_ADDRESS] Home details" at bounding box center [91, 169] width 130 height 109
click at [271, 265] on div "Line Items" at bounding box center [243, 256] width 56 height 17
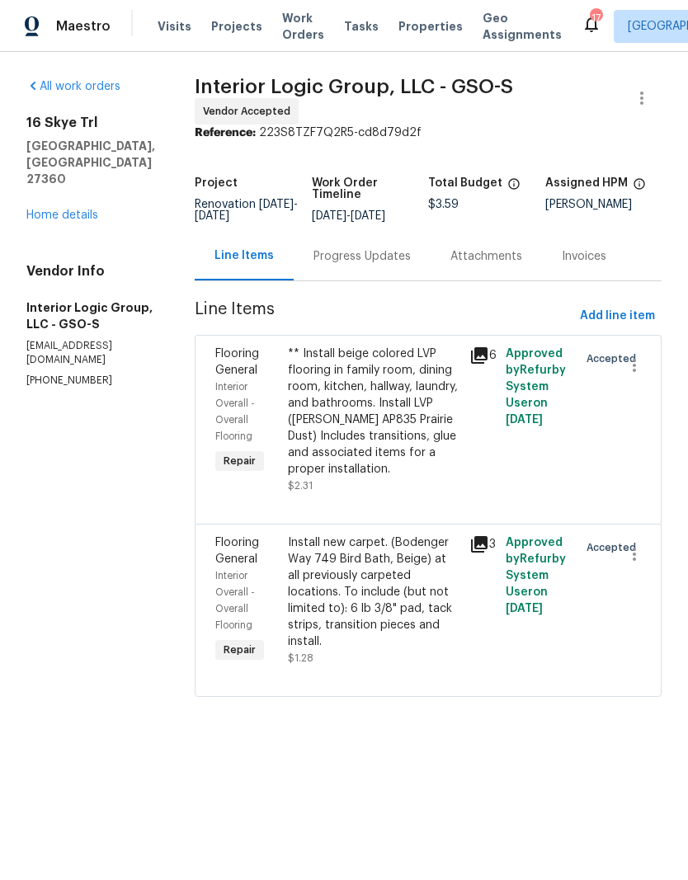
click at [408, 477] on div "** Install beige colored LVP flooring in family room, dining room, kitchen, hal…" at bounding box center [374, 412] width 172 height 132
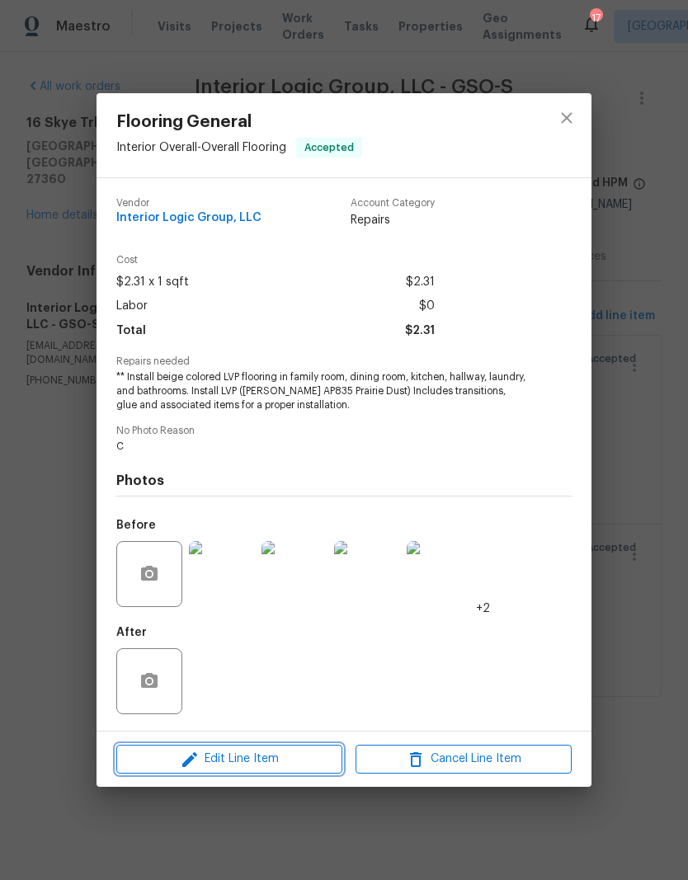
click at [254, 763] on span "Edit Line Item" at bounding box center [229, 759] width 216 height 21
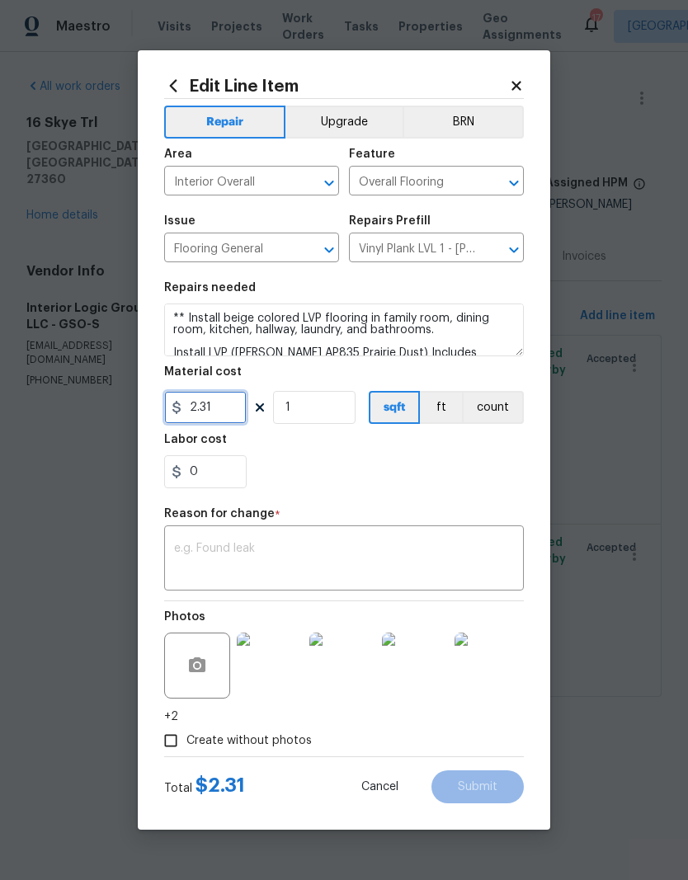
click at [219, 414] on input "2.31" at bounding box center [205, 407] width 83 height 33
type input "640.64"
click at [364, 474] on div "0" at bounding box center [344, 471] width 360 height 33
click at [270, 539] on div "x ​" at bounding box center [344, 560] width 360 height 61
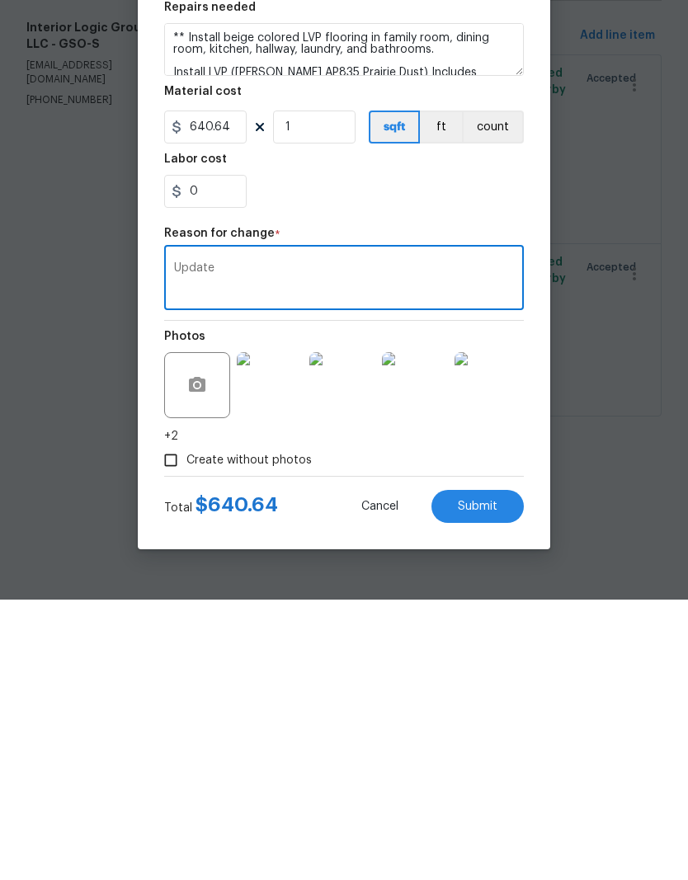
type textarea "Update"
click at [472, 771] on button "Submit" at bounding box center [478, 787] width 92 height 33
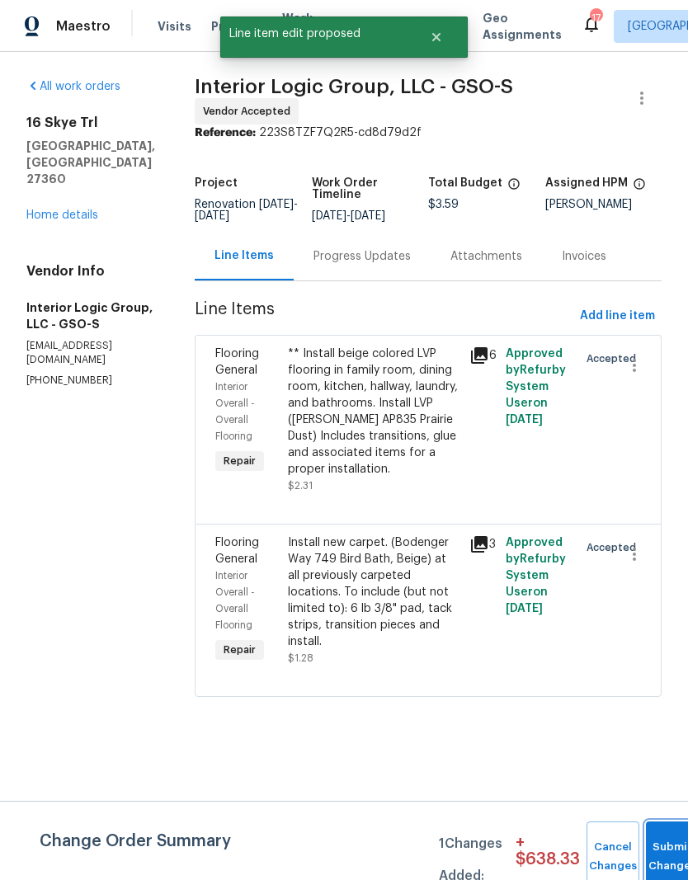
click at [668, 826] on button "Submit Changes" at bounding box center [672, 857] width 53 height 71
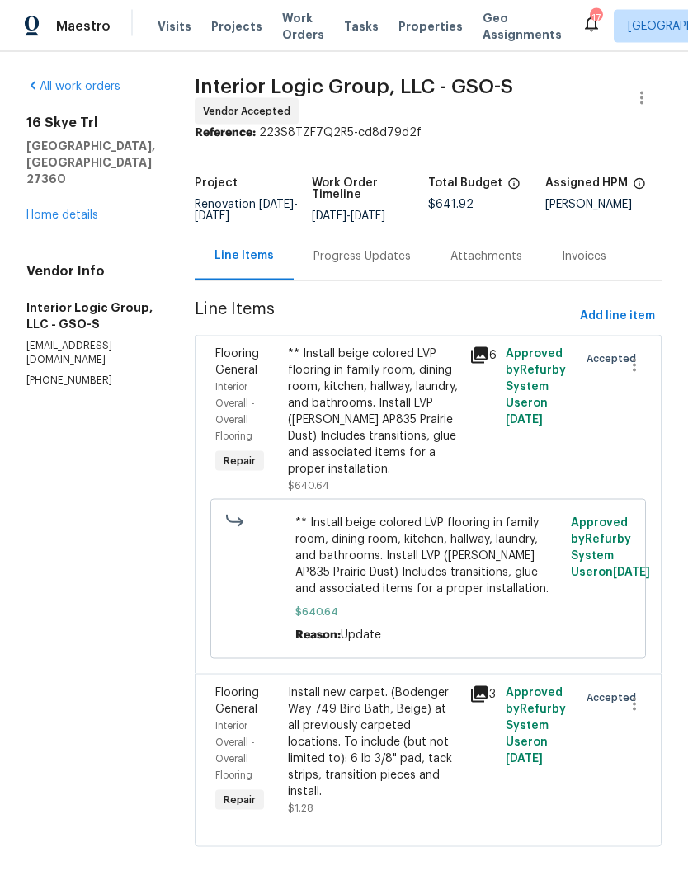
scroll to position [45, 0]
click at [440, 761] on div "Install new carpet. (Bodenger Way 749 Bird Bath, Beige) at all previously carpe…" at bounding box center [374, 743] width 172 height 116
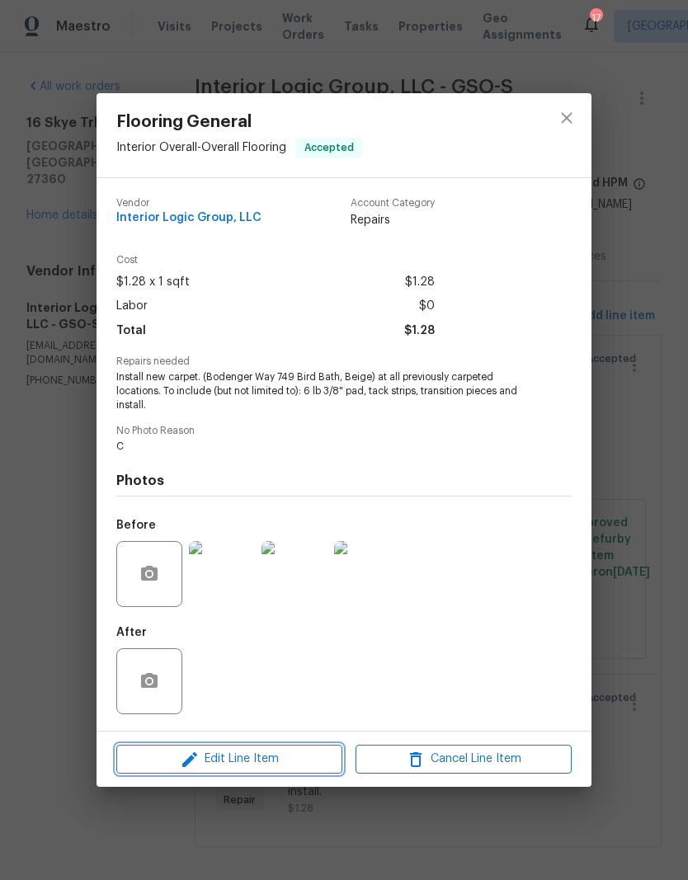
click at [281, 762] on span "Edit Line Item" at bounding box center [229, 759] width 216 height 21
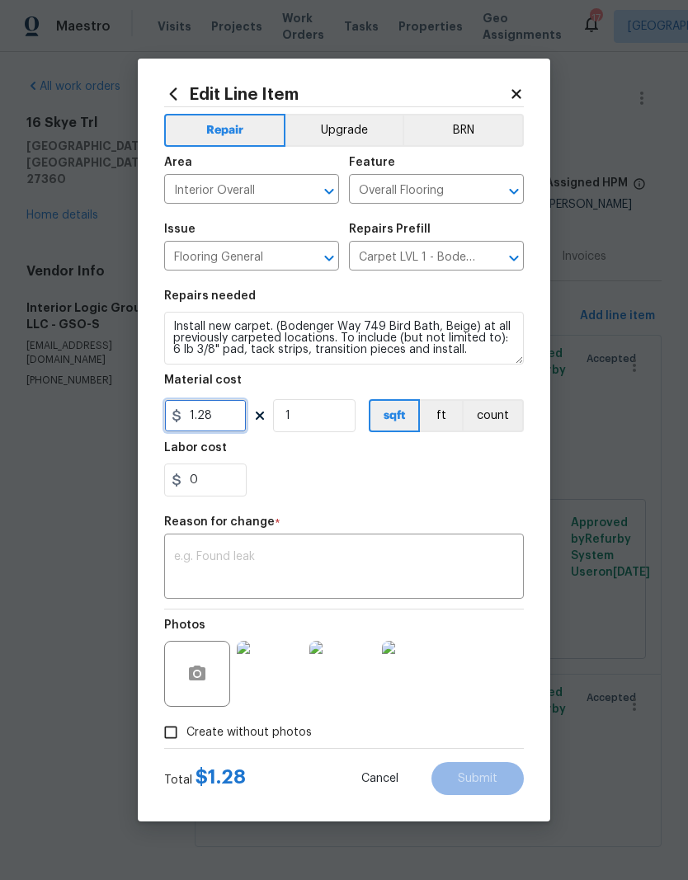
click at [239, 406] on input "1.28" at bounding box center [205, 415] width 83 height 33
click at [233, 421] on input "1.28" at bounding box center [205, 415] width 83 height 33
type input "852.72"
click at [425, 491] on div "0" at bounding box center [344, 480] width 360 height 33
click at [329, 567] on textarea at bounding box center [344, 568] width 340 height 35
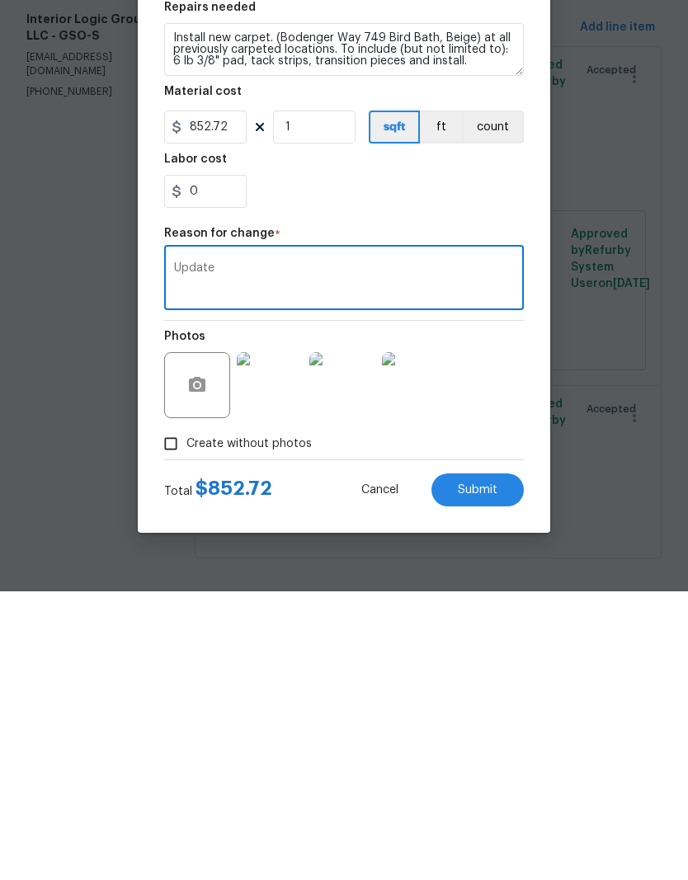
type textarea "Update"
click at [491, 773] on span "Submit" at bounding box center [478, 779] width 40 height 12
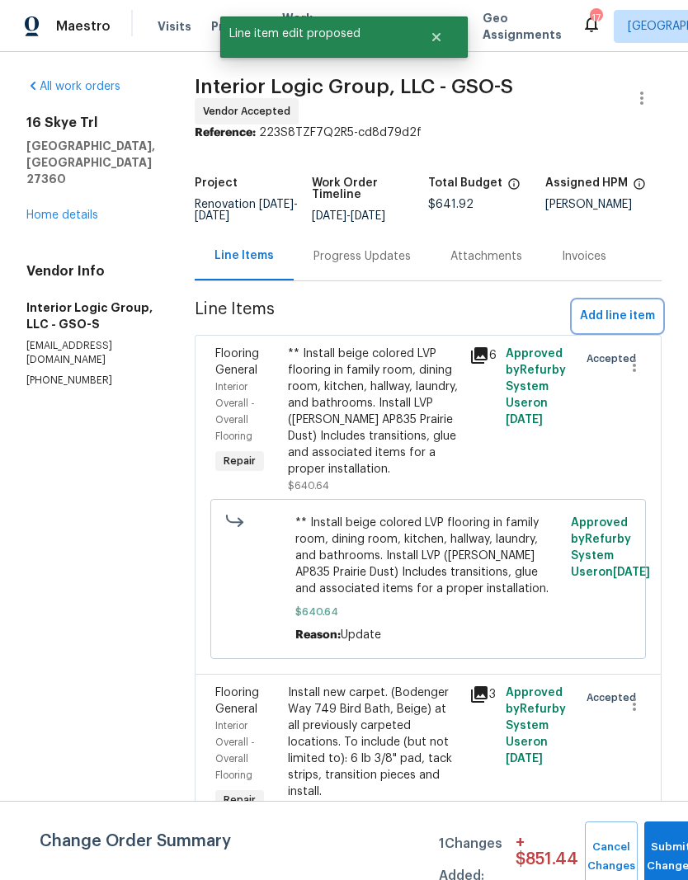
click at [624, 306] on span "Add line item" at bounding box center [617, 316] width 75 height 21
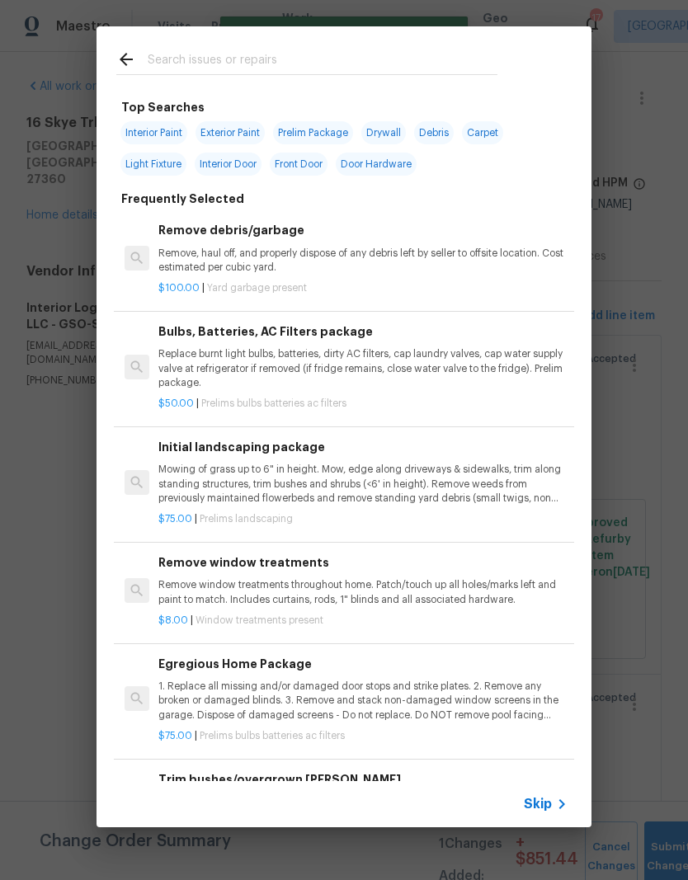
click at [228, 65] on input "text" at bounding box center [323, 62] width 350 height 25
type input "Extr"
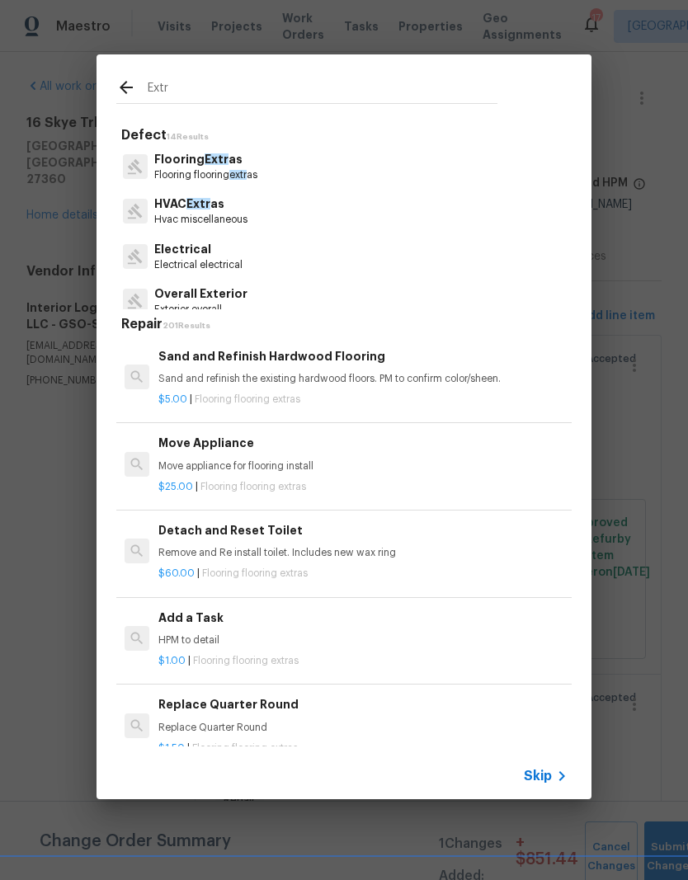
click at [210, 163] on span "Extr" at bounding box center [217, 159] width 24 height 12
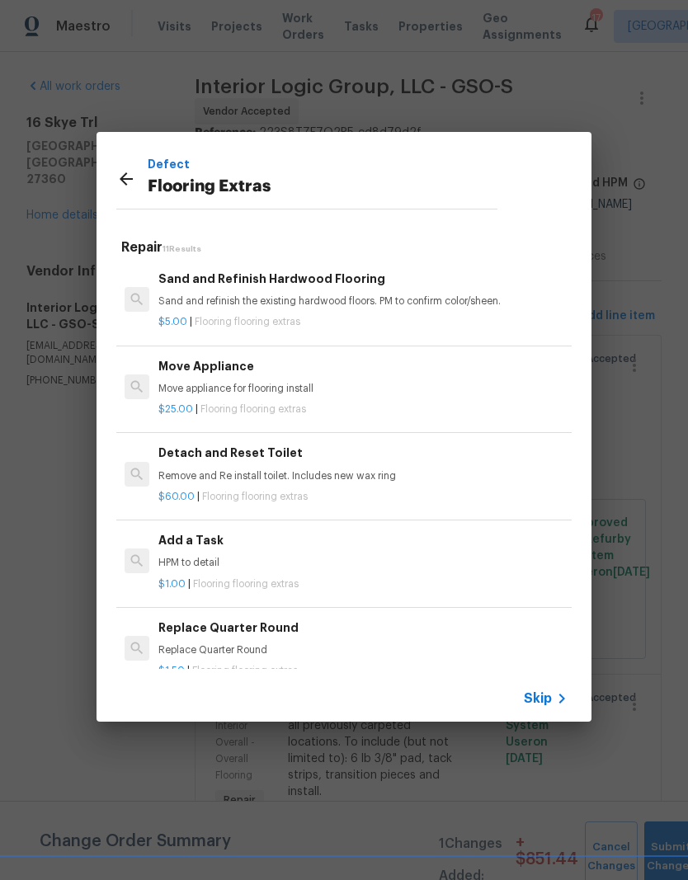
click at [210, 162] on p "Defect" at bounding box center [323, 164] width 350 height 18
click at [233, 553] on div "Add a Task HPM to detail" at bounding box center [362, 551] width 409 height 40
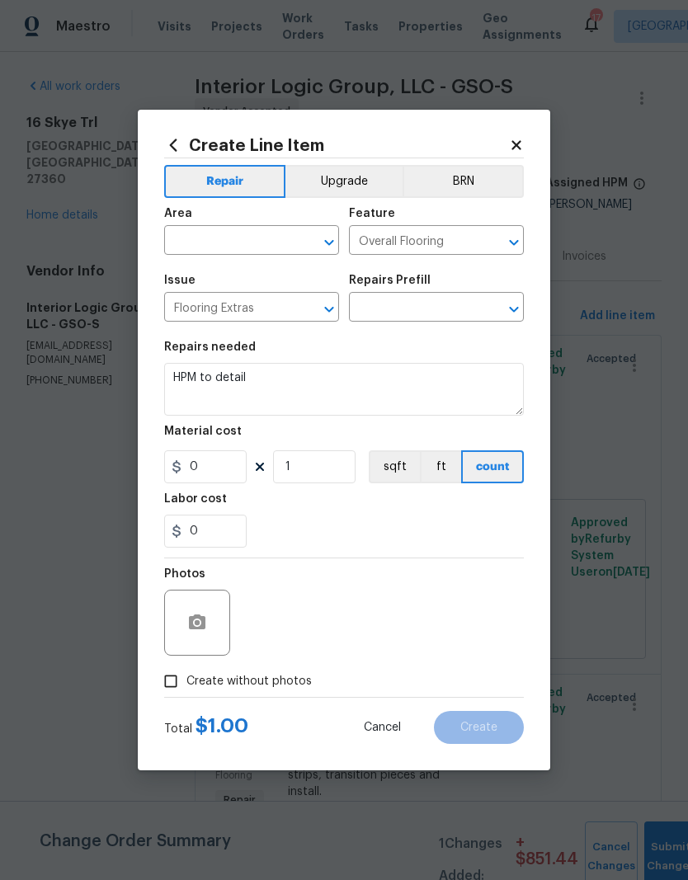
type input "Add a Task $1.00"
type input "1"
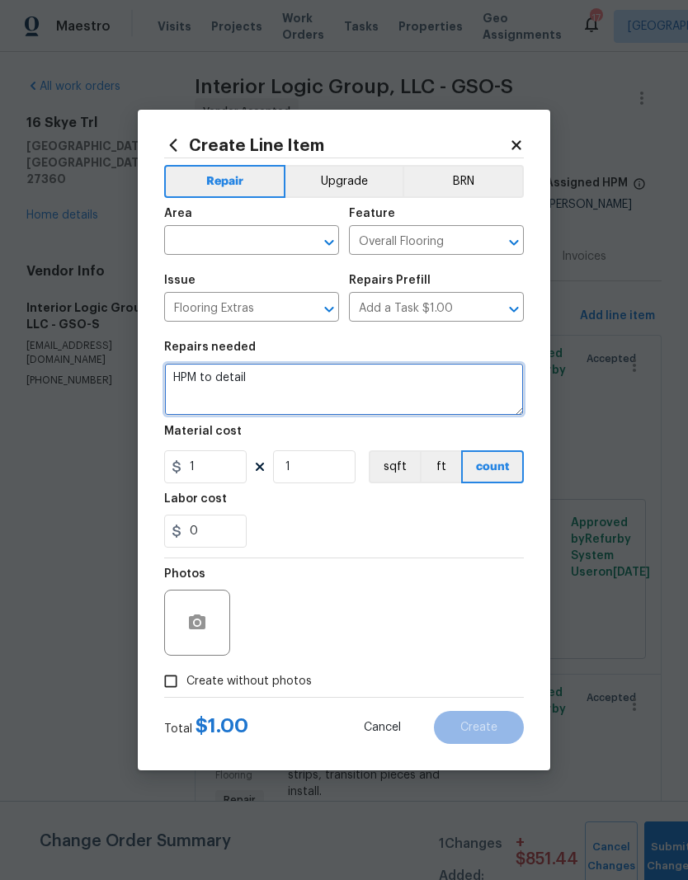
click at [269, 415] on textarea "HPM to detail" at bounding box center [344, 389] width 360 height 53
type textarea "H"
type textarea "LVP removal and taxes"
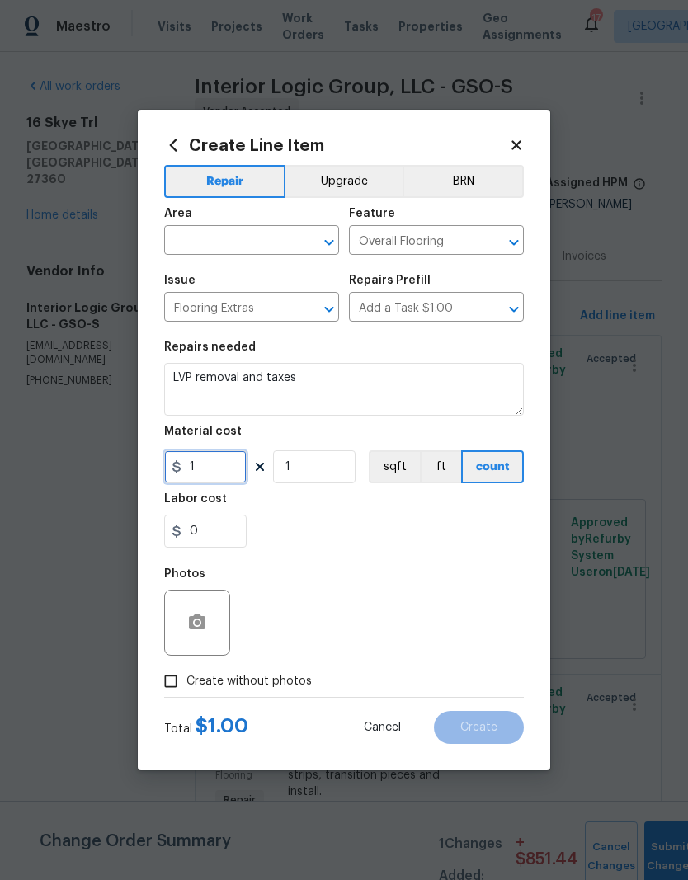
click at [236, 472] on input "1" at bounding box center [205, 467] width 83 height 33
type input "532.89"
click at [247, 244] on input "text" at bounding box center [228, 242] width 129 height 26
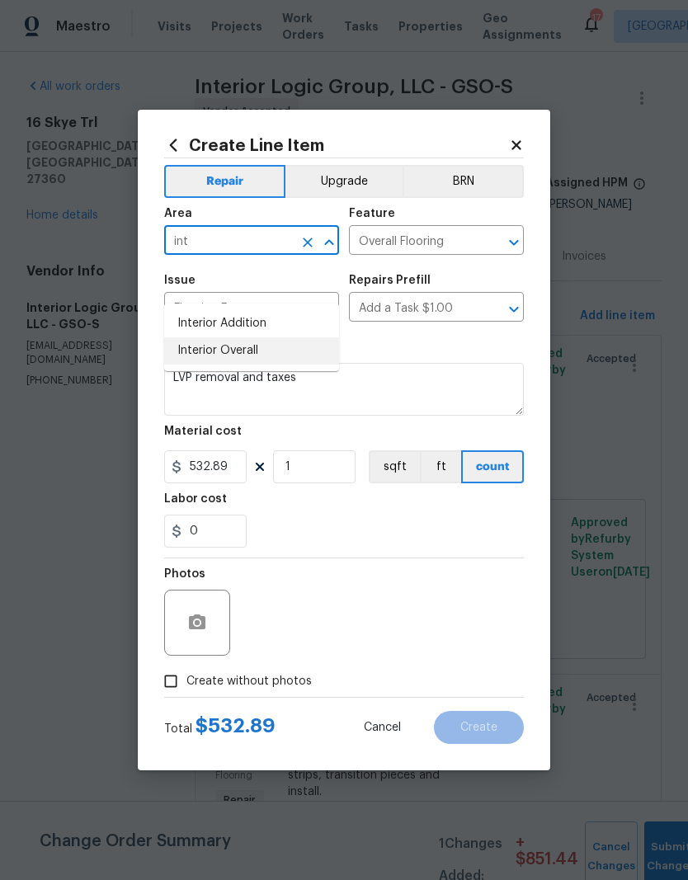
click at [255, 337] on li "Interior Overall" at bounding box center [251, 350] width 175 height 27
type input "Interior Overall"
click at [255, 313] on input "Flooring Extras" at bounding box center [228, 309] width 129 height 26
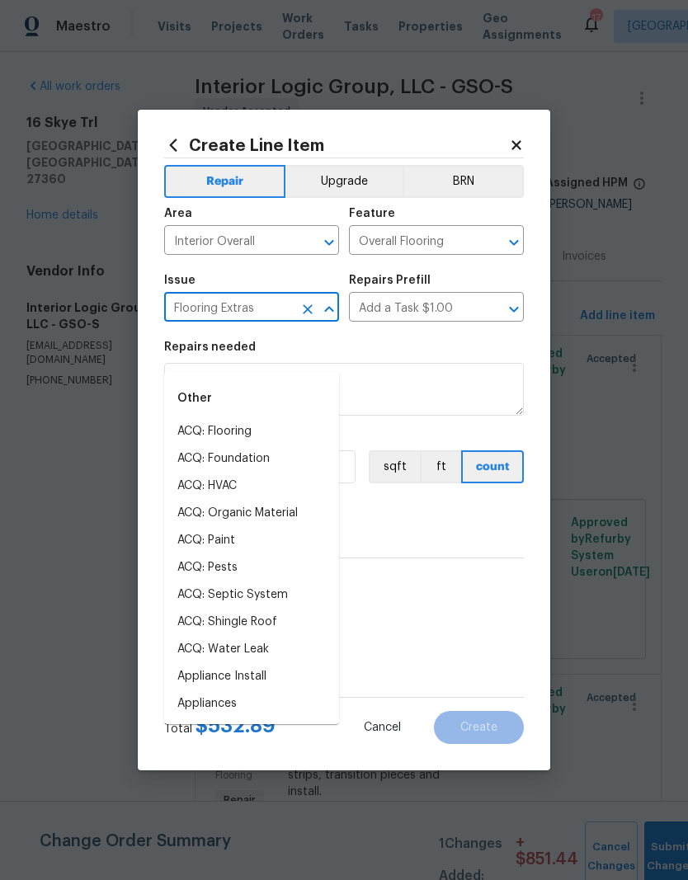
click at [477, 350] on div "Repairs needed" at bounding box center [344, 352] width 360 height 21
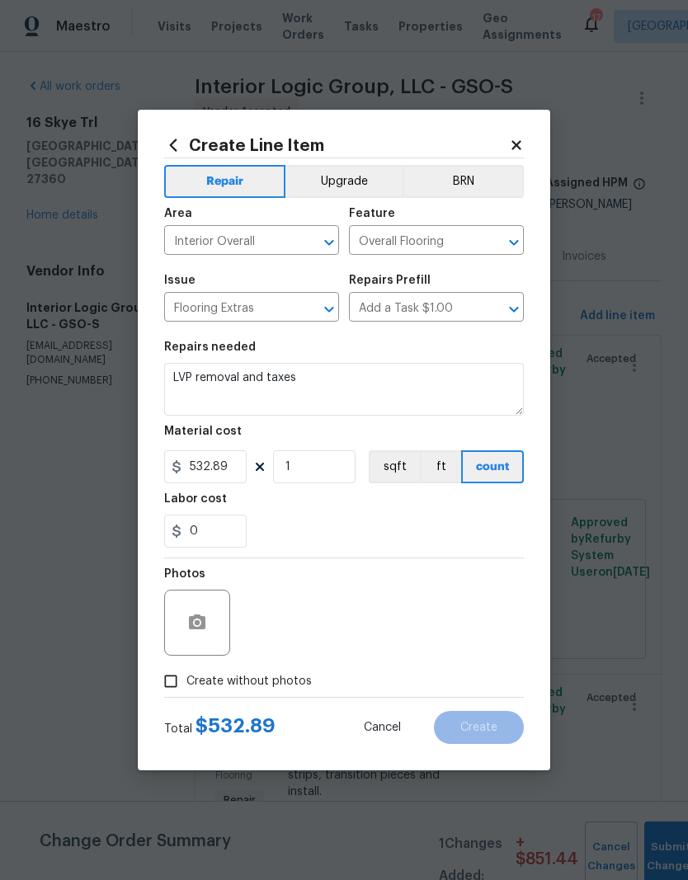
click at [178, 679] on input "Create without photos" at bounding box center [170, 681] width 31 height 31
checkbox input "true"
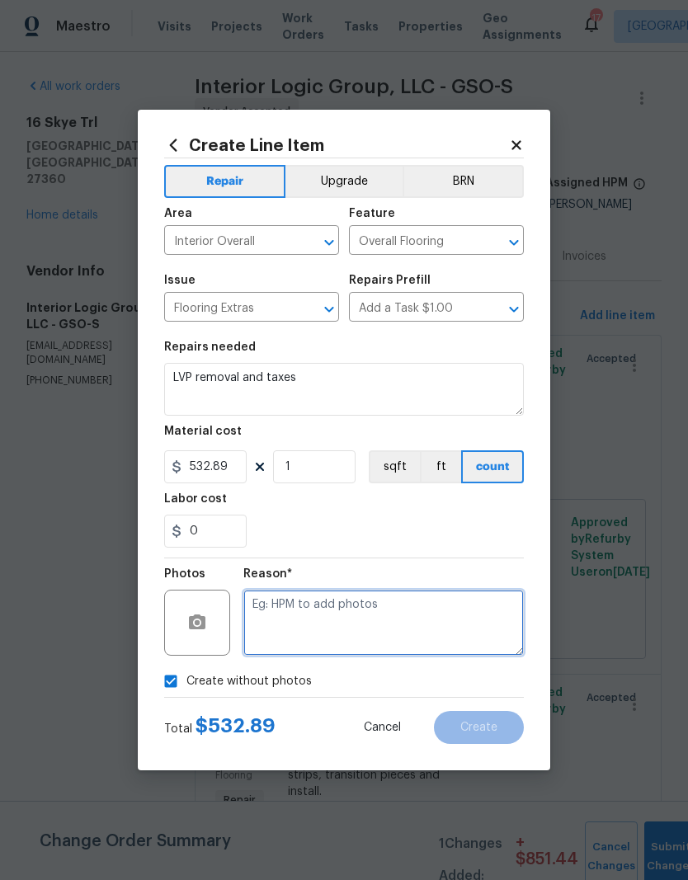
click at [294, 631] on textarea at bounding box center [383, 623] width 281 height 66
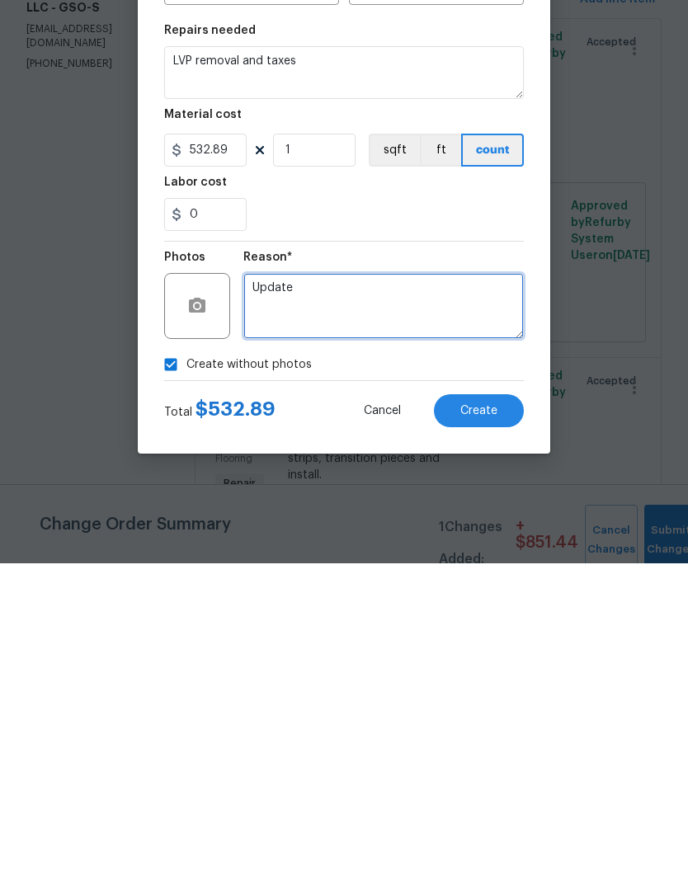
type textarea "Update"
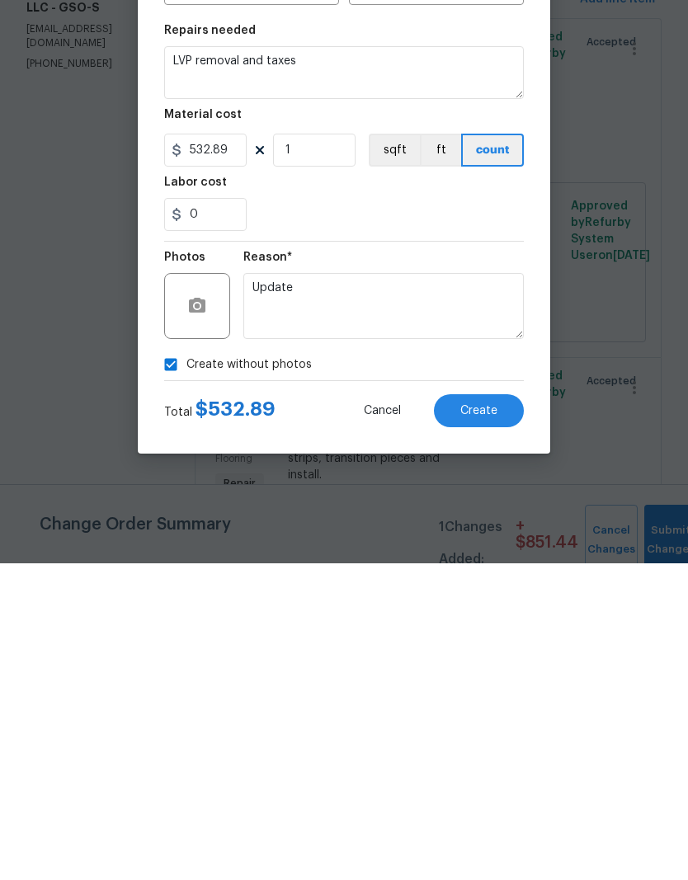
click at [472, 711] on button "Create" at bounding box center [479, 727] width 90 height 33
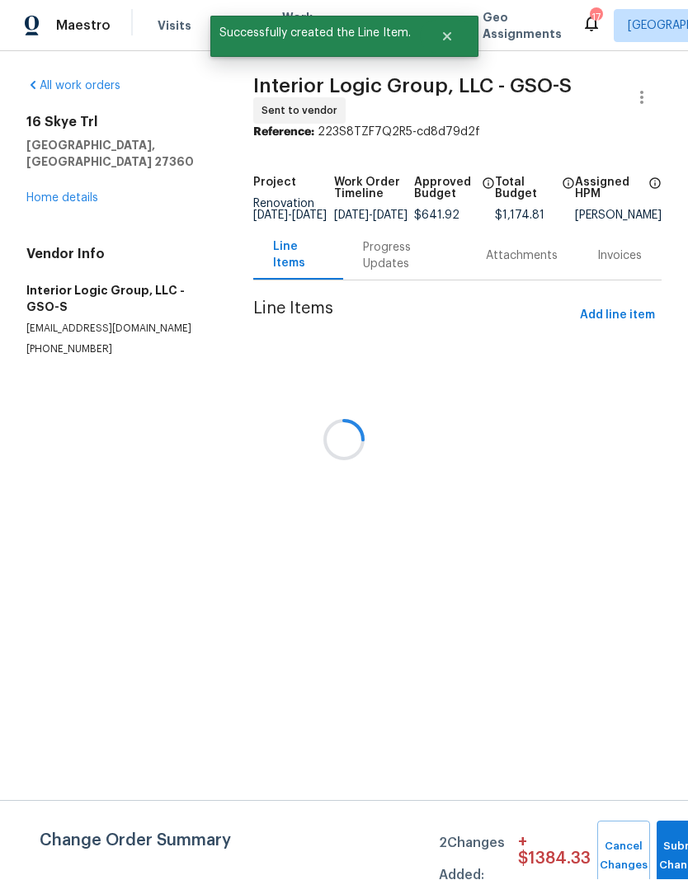
scroll to position [1, 0]
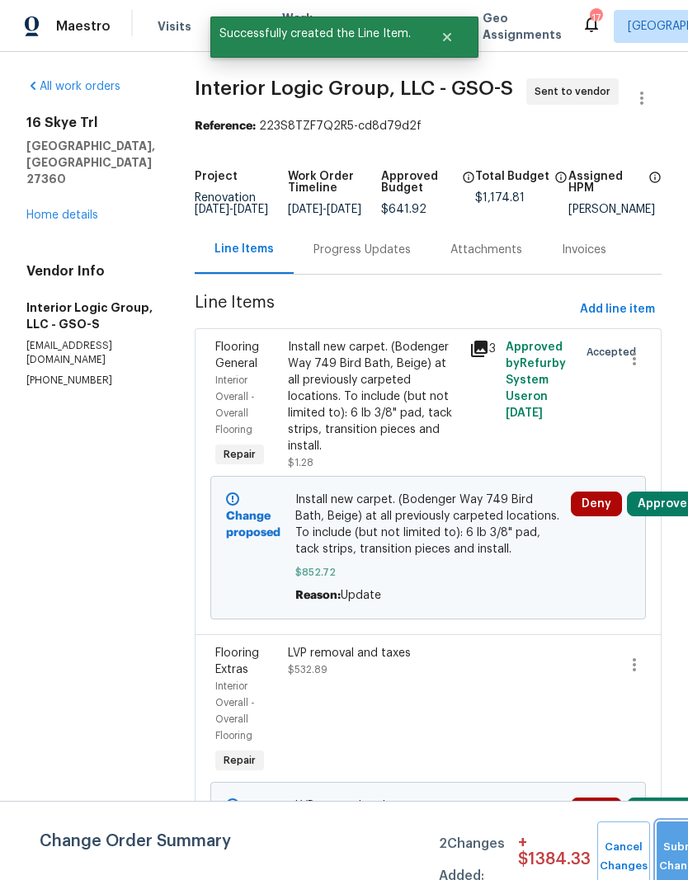
click at [670, 842] on button "Submit Changes" at bounding box center [683, 857] width 53 height 71
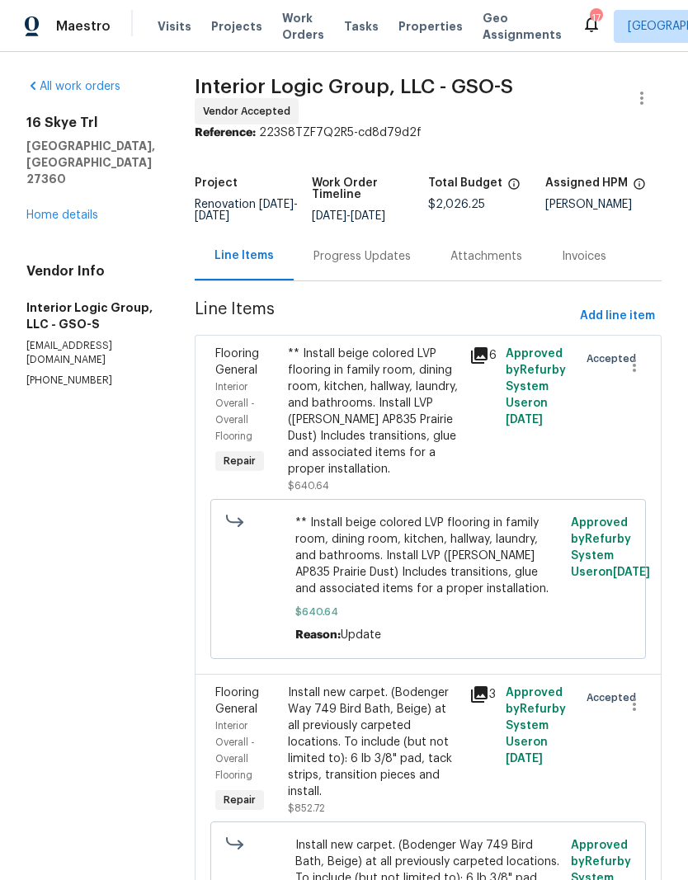
scroll to position [3, 0]
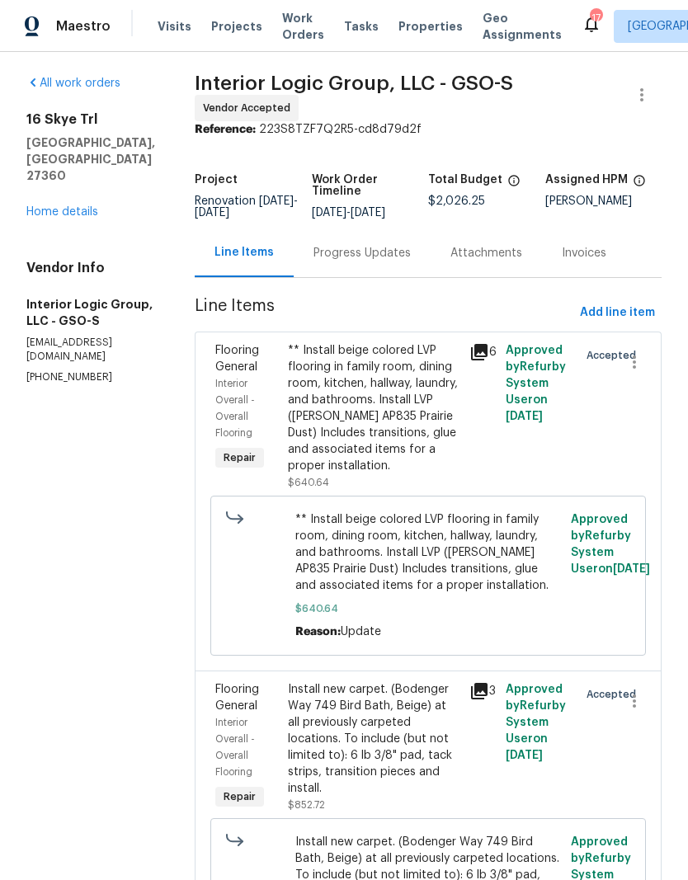
click at [404, 273] on div "Progress Updates" at bounding box center [362, 253] width 137 height 49
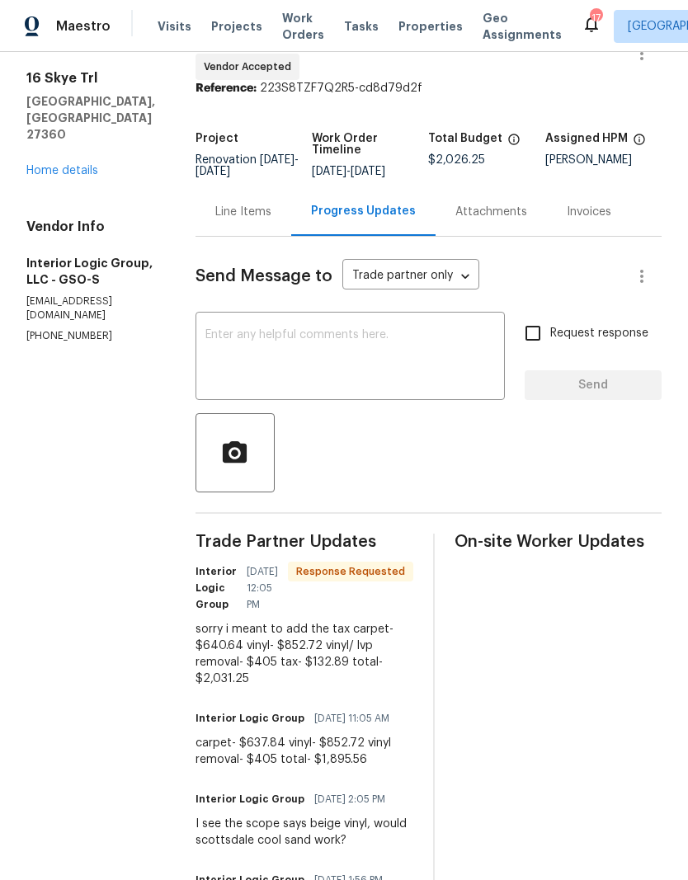
scroll to position [46, 0]
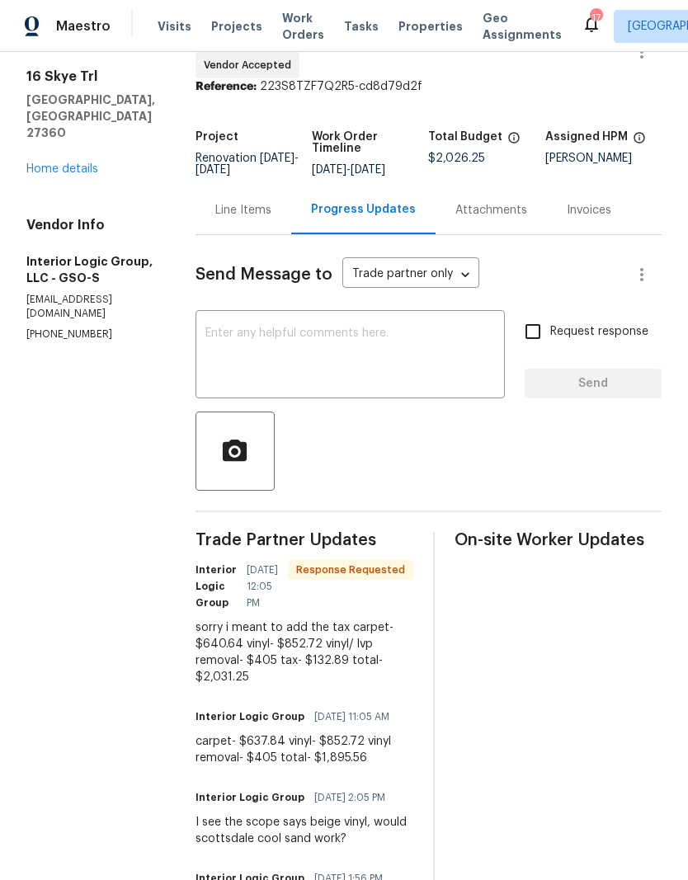
click at [278, 230] on div "Line Items" at bounding box center [244, 210] width 96 height 49
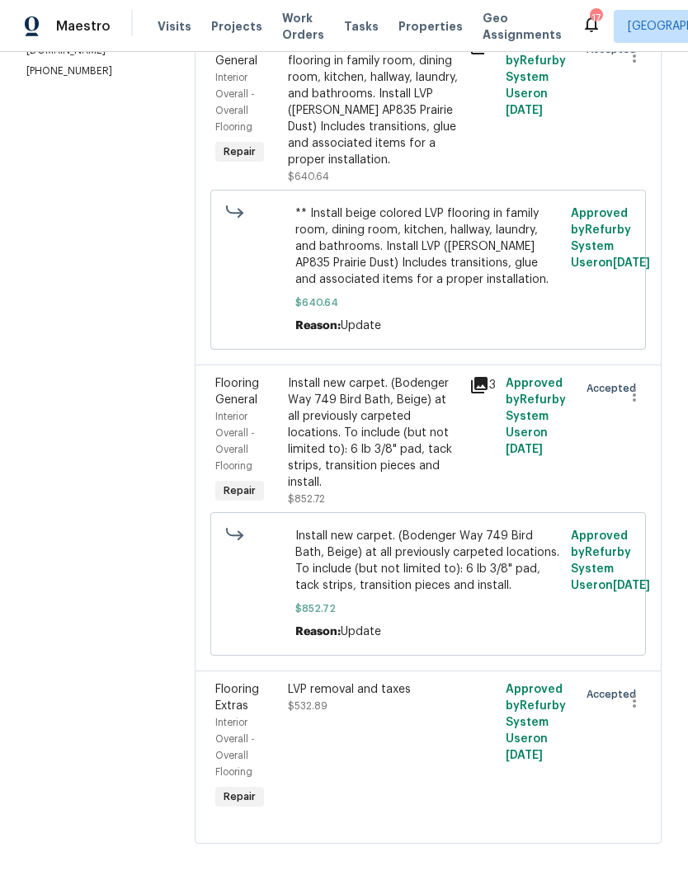
scroll to position [307, 0]
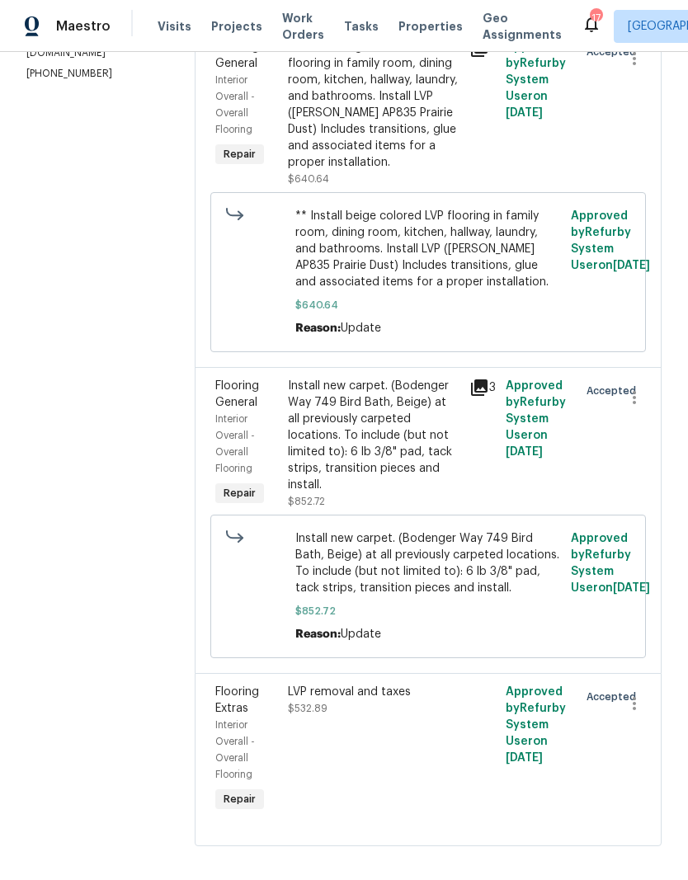
click at [377, 717] on div "LVP removal and taxes $532.89" at bounding box center [374, 700] width 172 height 33
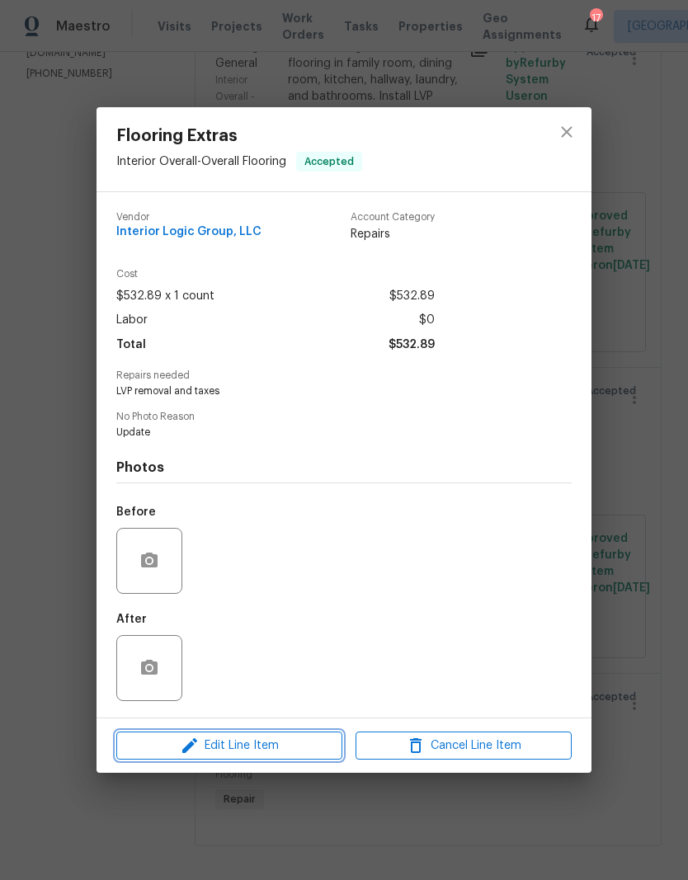
click at [257, 761] on button "Edit Line Item" at bounding box center [229, 746] width 226 height 29
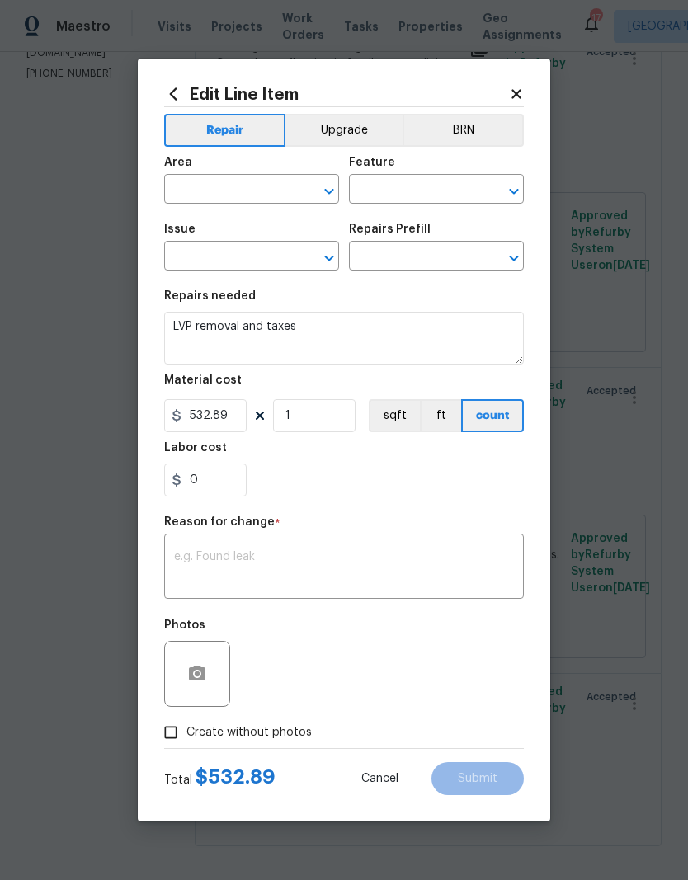
type input "Interior Overall"
type input "Overall Flooring"
type input "Flooring Extras"
type input "Add a Task $1.00"
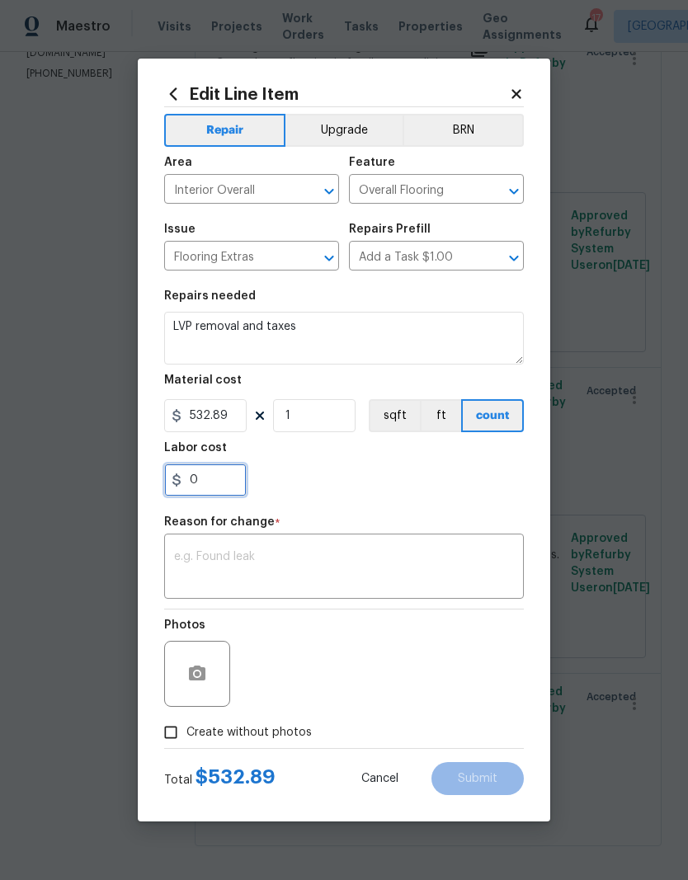
click at [223, 478] on input "0" at bounding box center [205, 480] width 83 height 33
type input "5"
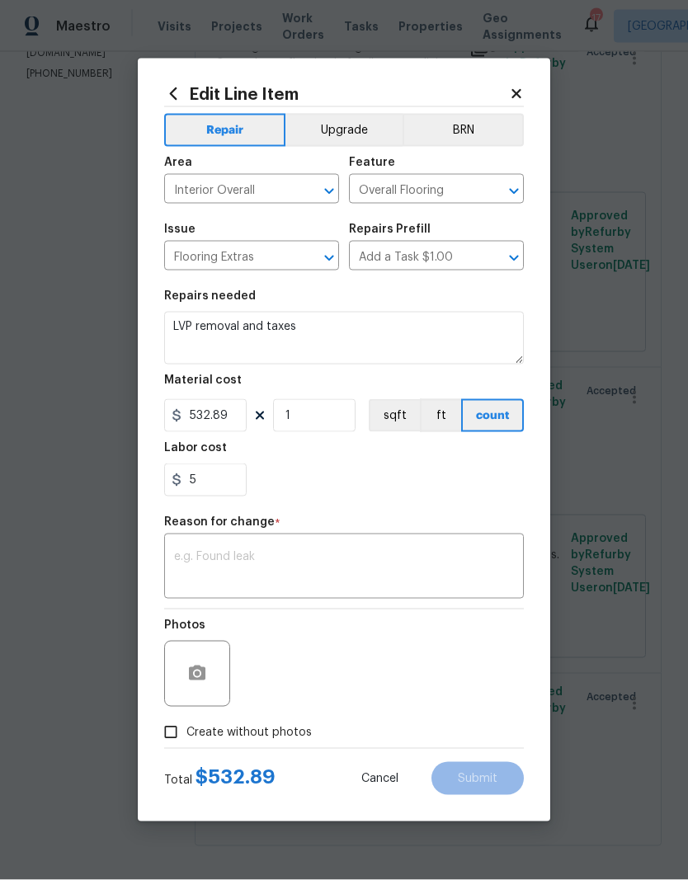
click at [267, 553] on textarea at bounding box center [344, 568] width 340 height 35
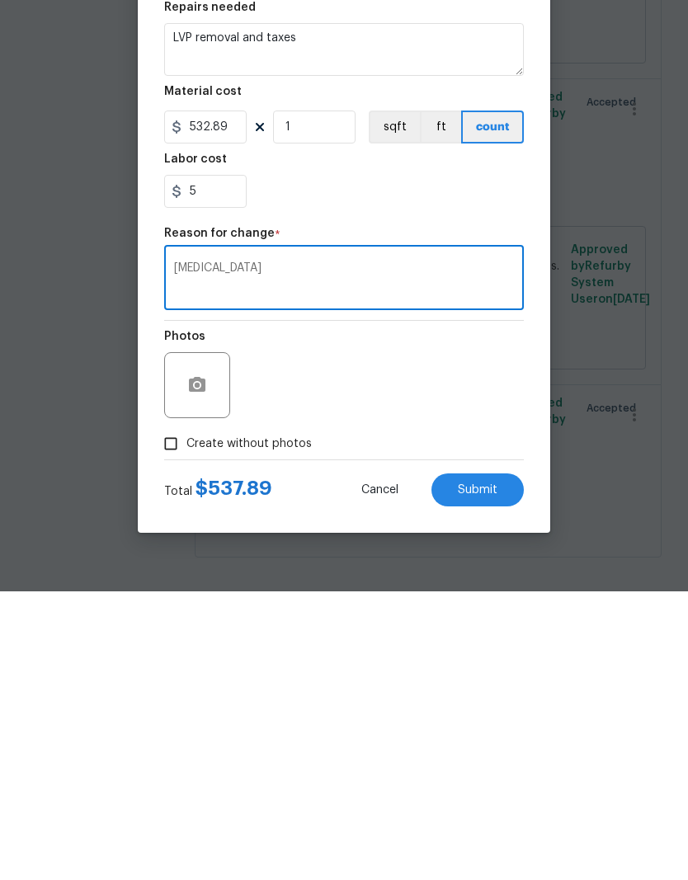
type textarea "Bal"
click at [166, 717] on input "Create without photos" at bounding box center [170, 732] width 31 height 31
checkbox input "true"
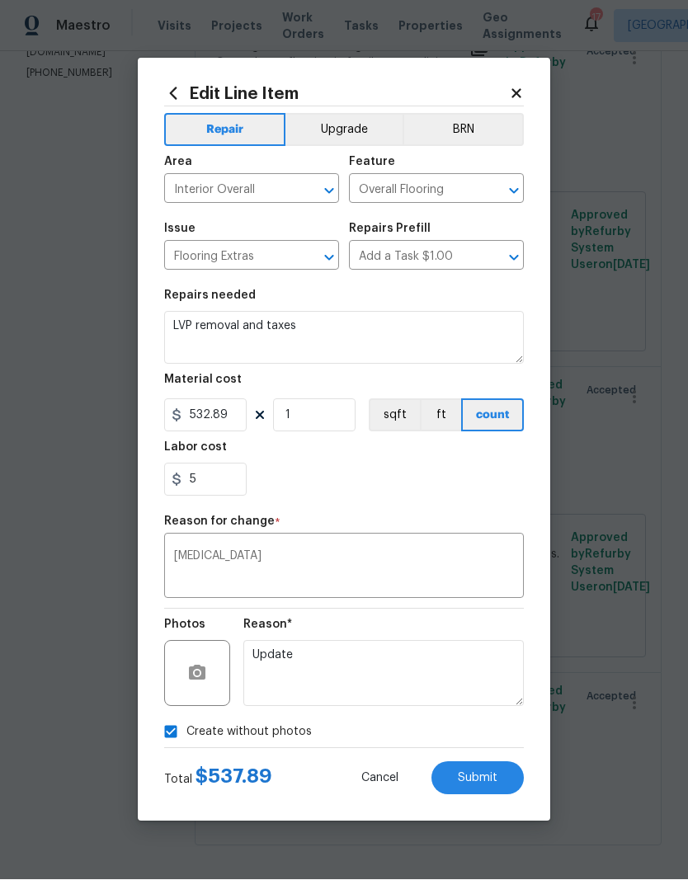
click at [494, 782] on span "Submit" at bounding box center [478, 779] width 40 height 12
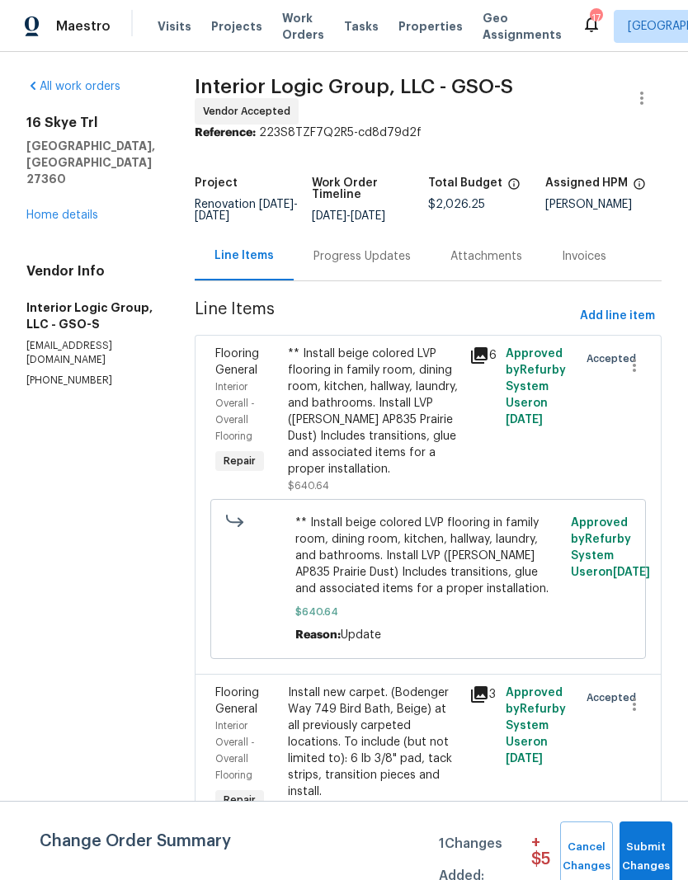
scroll to position [0, 0]
click at [656, 843] on span "Submit Changes" at bounding box center [646, 857] width 36 height 38
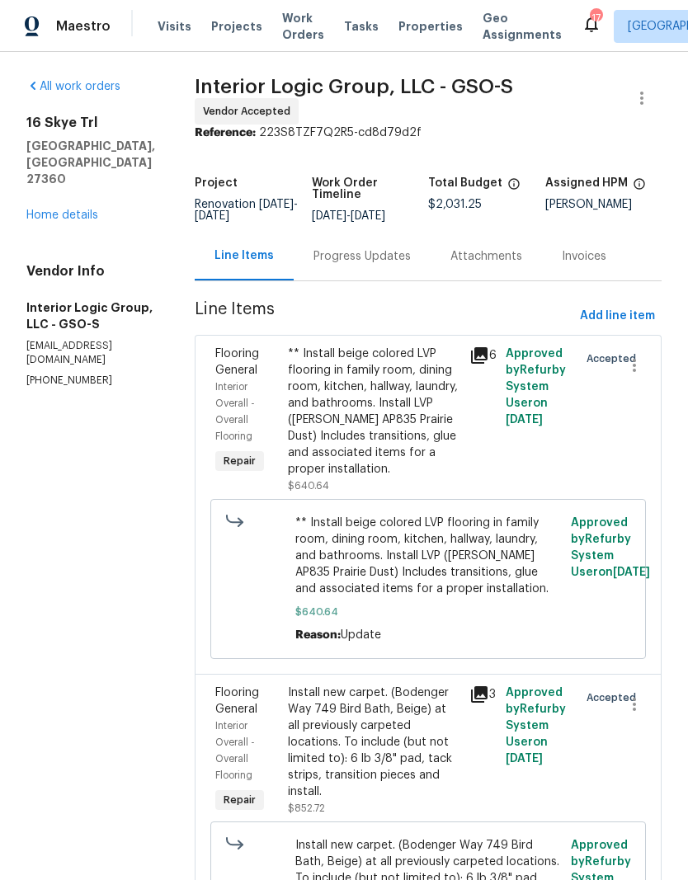
click at [394, 248] on div "Progress Updates" at bounding box center [362, 256] width 97 height 17
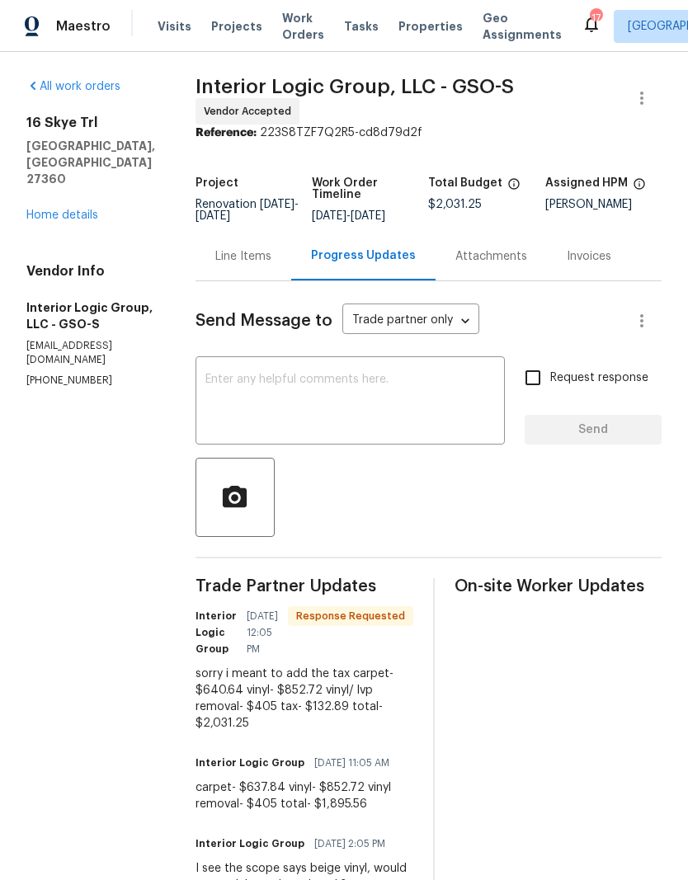
click at [314, 388] on textarea at bounding box center [350, 403] width 290 height 58
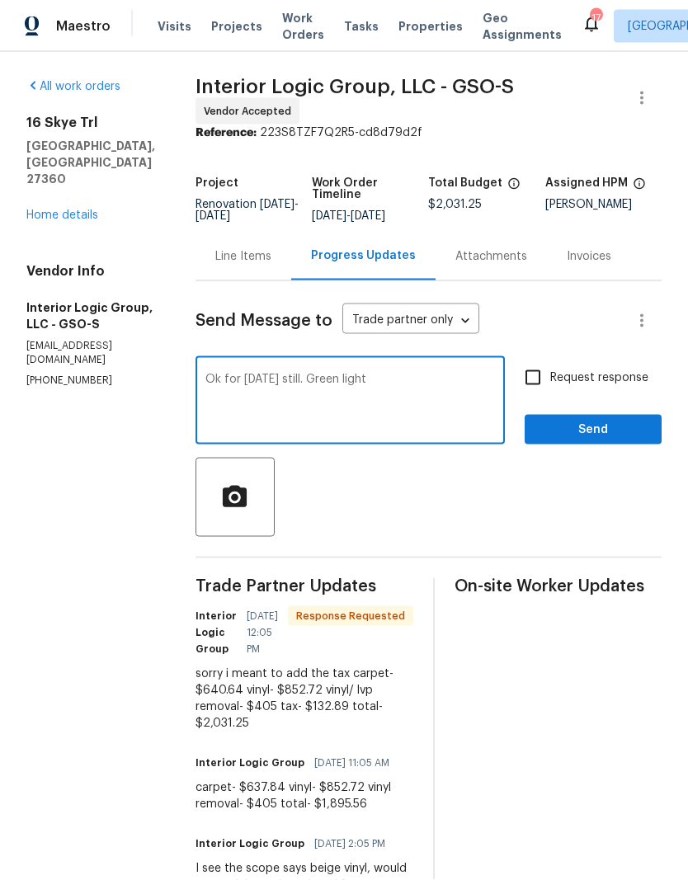
type textarea "Ok for tomorrow still. Green light"
click at [554, 466] on div "Send Message to Trade partner only Trade partner only ​ Ok for tomorrow still. …" at bounding box center [429, 686] width 466 height 810
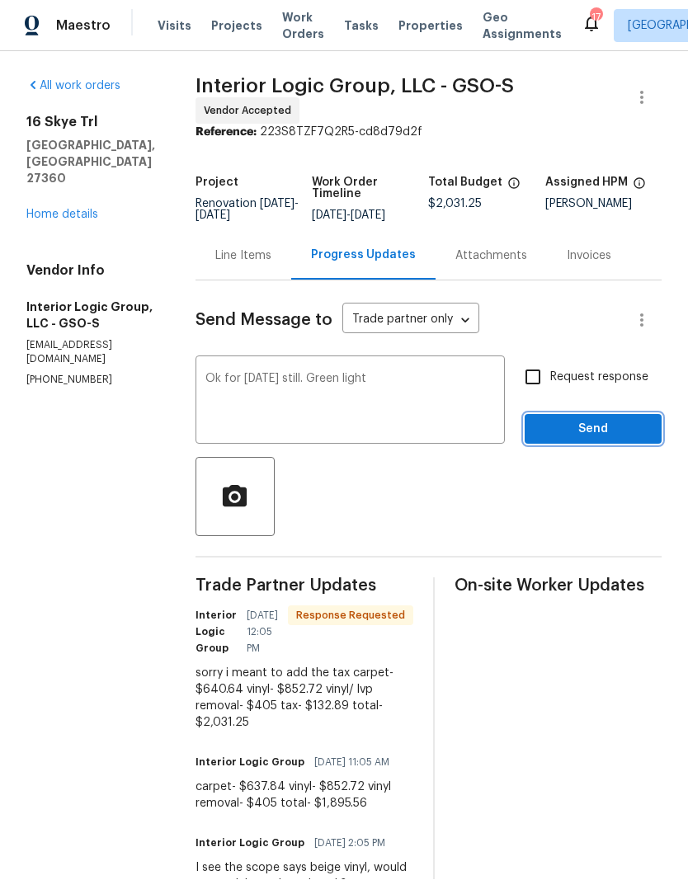
click at [589, 438] on span "Send" at bounding box center [593, 430] width 111 height 21
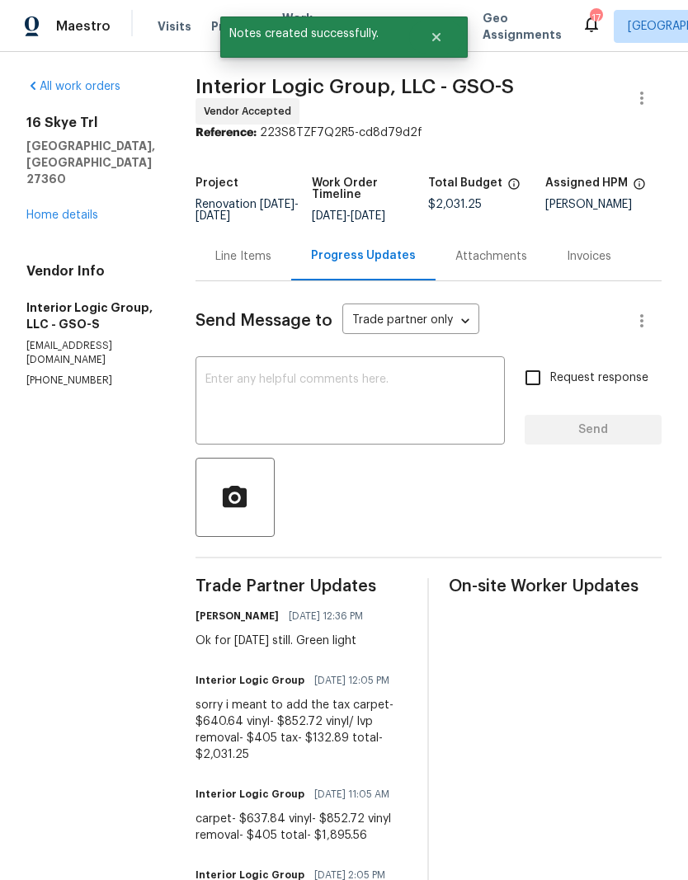
click at [95, 210] on link "Home details" at bounding box center [62, 216] width 72 height 12
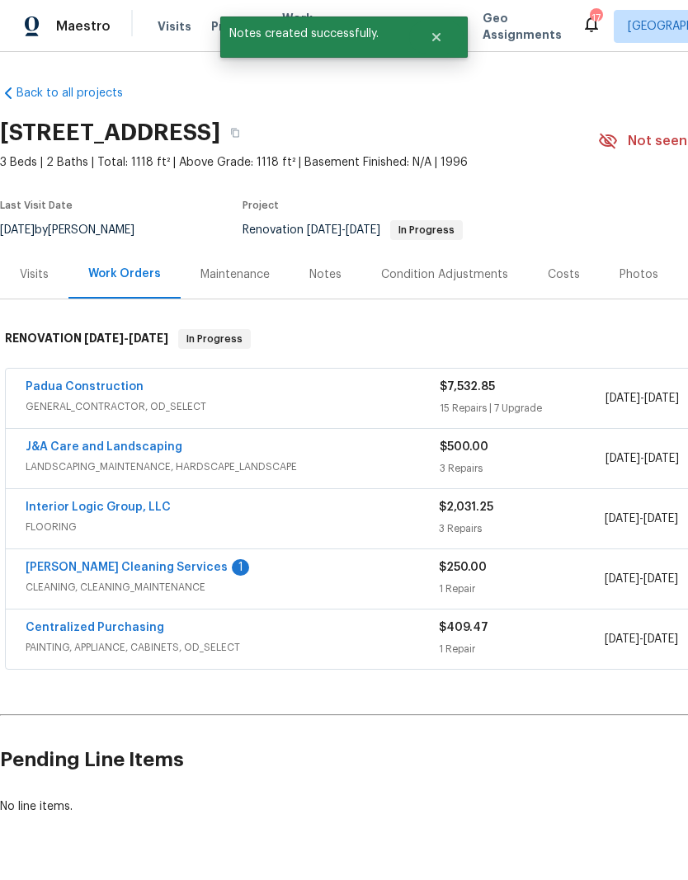
click at [136, 573] on link "DePascale Cleaning Services" at bounding box center [127, 568] width 202 height 12
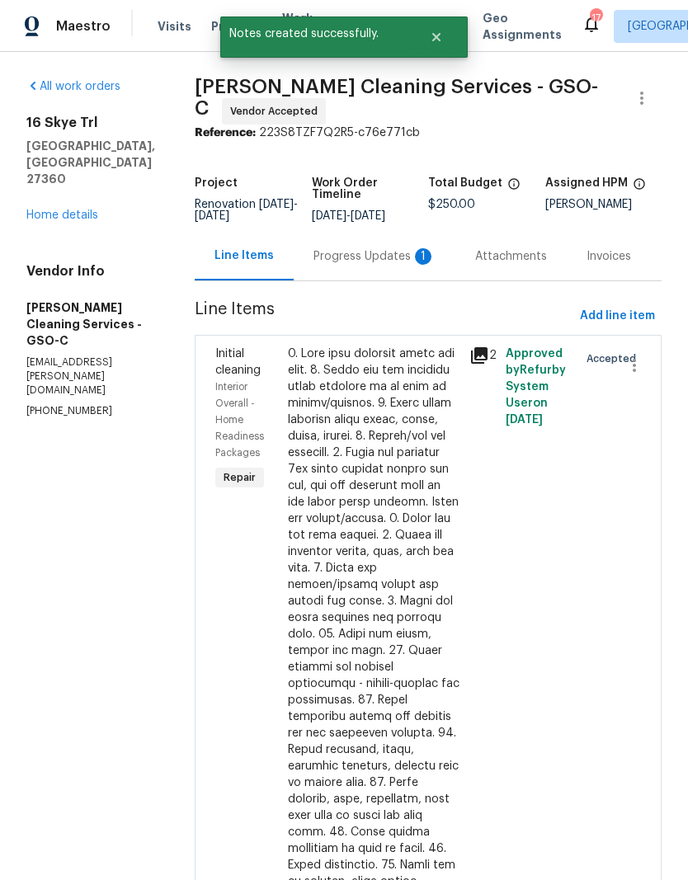
click at [351, 264] on div "Progress Updates 1" at bounding box center [375, 256] width 122 height 17
